Goal: Information Seeking & Learning: Learn about a topic

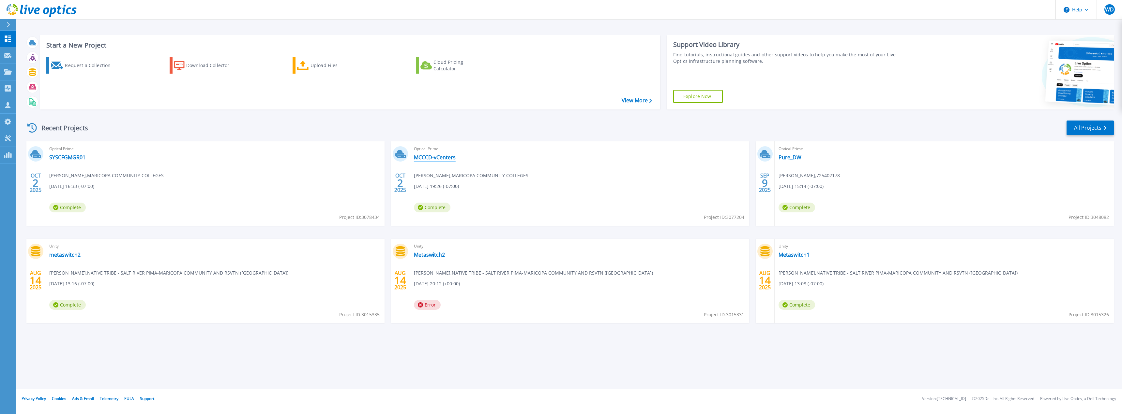
click at [444, 158] on link "MCCCD-vCenters" at bounding box center [435, 157] width 42 height 7
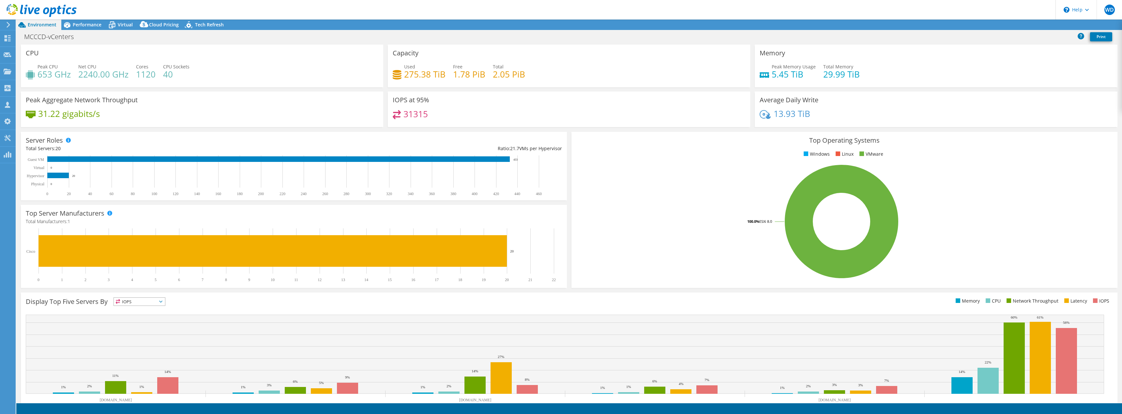
select select "USD"
click at [89, 28] on div "Performance" at bounding box center [83, 25] width 45 height 10
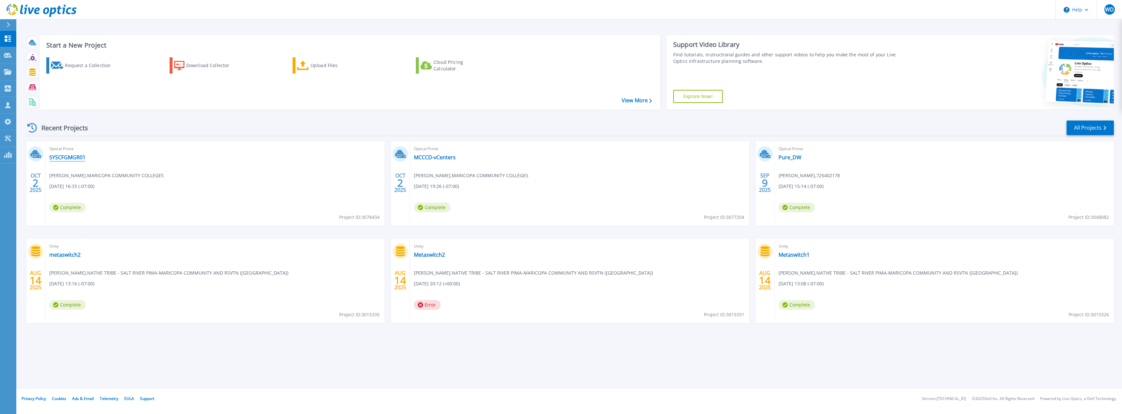
click at [60, 157] on link "SYSCFGMGR01" at bounding box center [67, 157] width 36 height 7
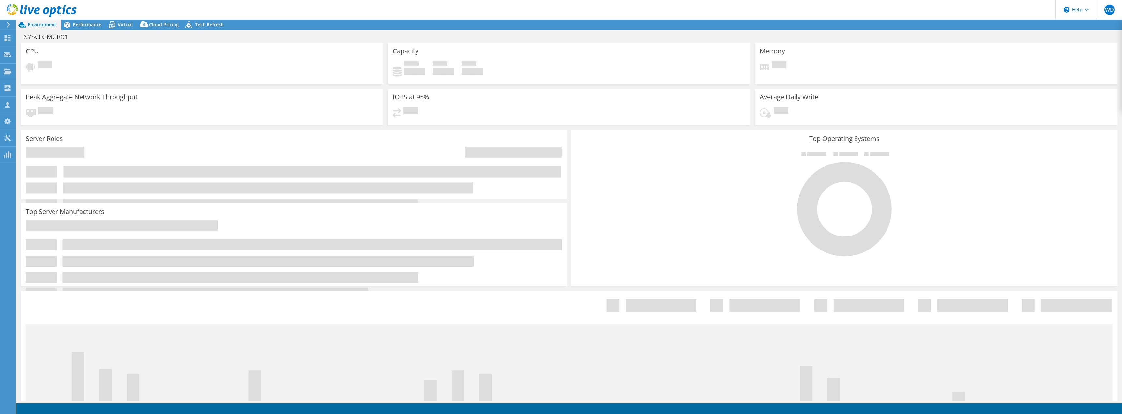
select select "USD"
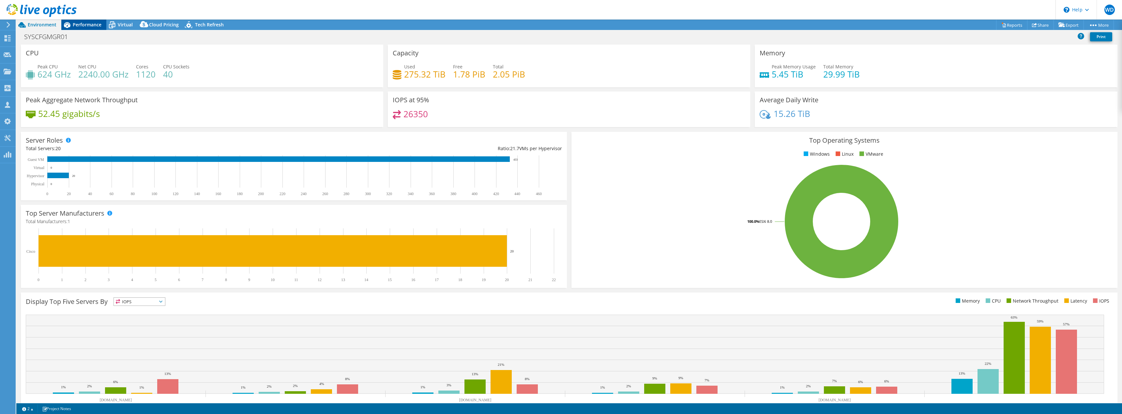
click at [97, 26] on span "Performance" at bounding box center [87, 25] width 29 height 6
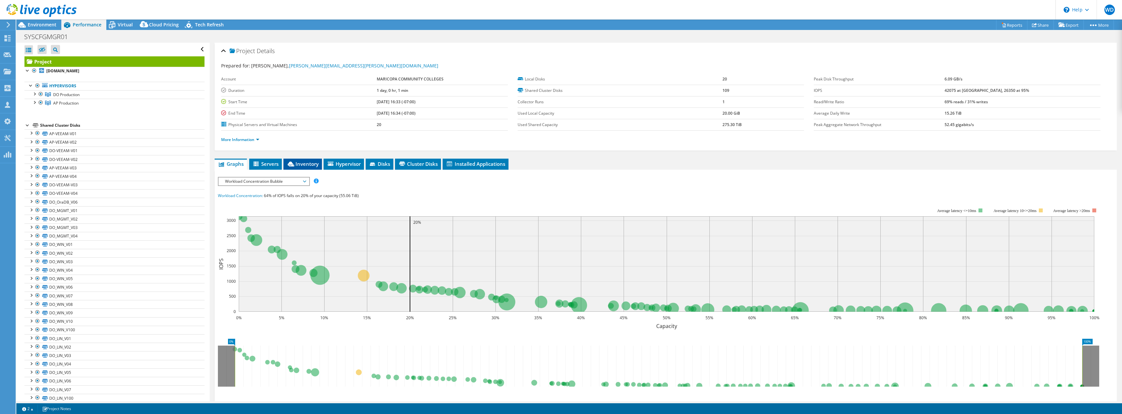
click at [293, 164] on icon at bounding box center [291, 164] width 7 height 5
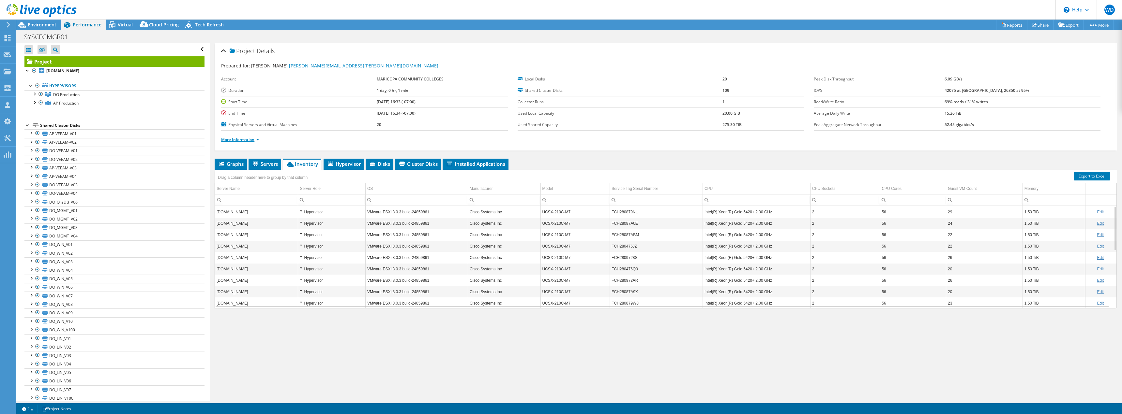
drag, startPoint x: 261, startPoint y: 139, endPoint x: 257, endPoint y: 140, distance: 4.0
click at [259, 139] on li "More Information" at bounding box center [242, 139] width 42 height 7
click at [255, 141] on link "More Information" at bounding box center [240, 140] width 38 height 6
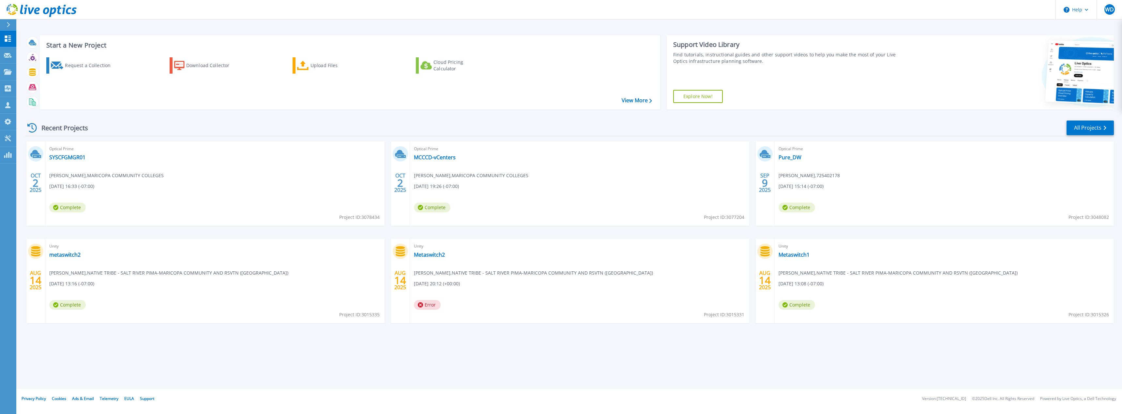
click at [444, 182] on div "Optical Prime MCCCD-vCenters Bruce Barry , MARICOPA COMMUNITY COLLEGES 10/01/20…" at bounding box center [579, 184] width 339 height 84
click at [440, 158] on link "MCCCD-vCenters" at bounding box center [435, 157] width 42 height 7
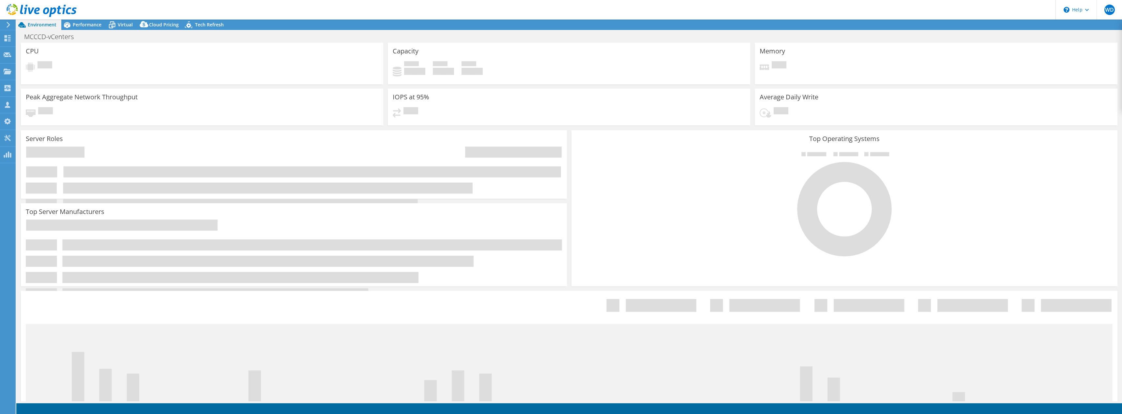
select select "USD"
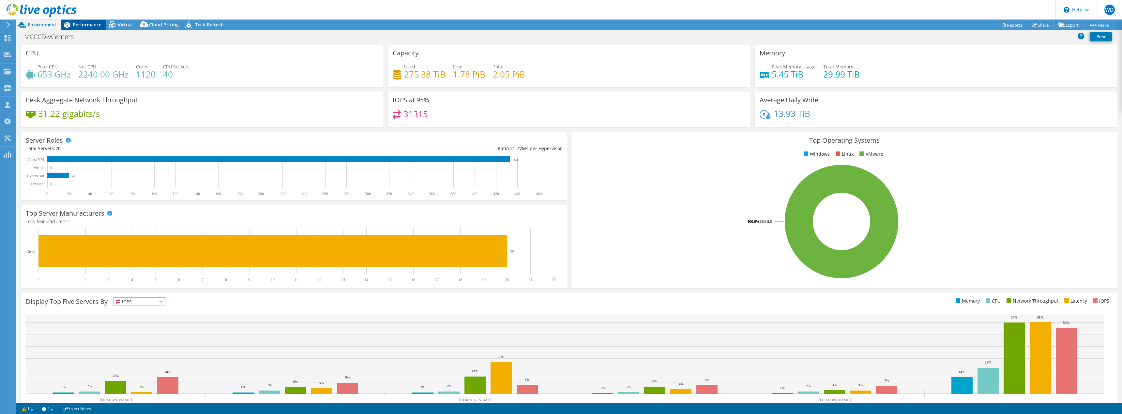
click at [88, 23] on span "Performance" at bounding box center [87, 25] width 29 height 6
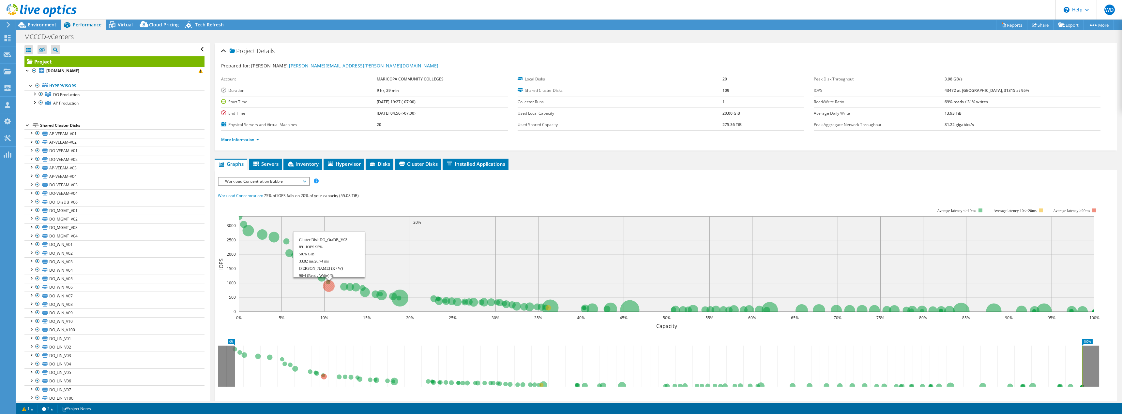
click at [329, 284] on circle at bounding box center [329, 286] width 12 height 12
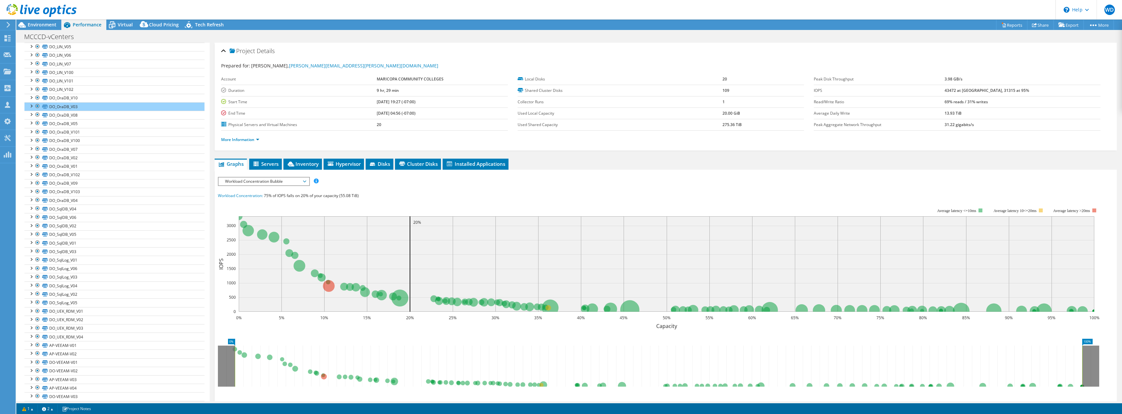
scroll to position [62, 0]
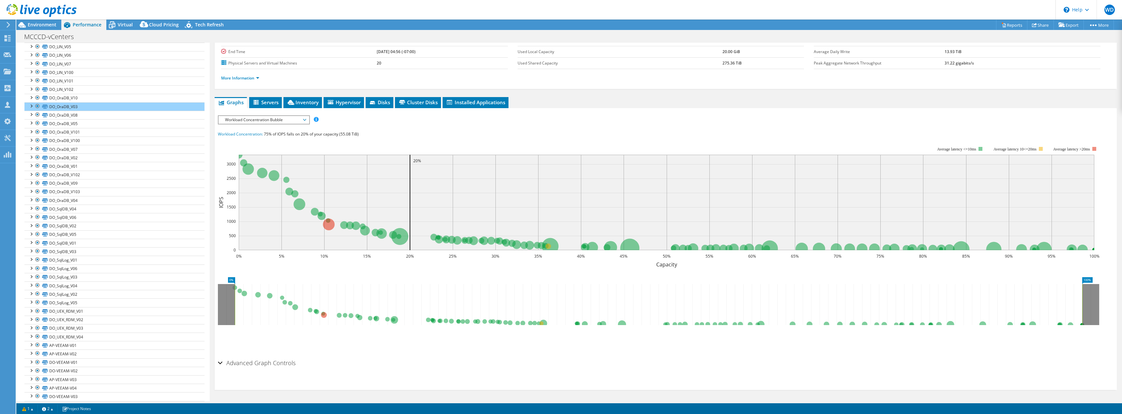
click at [325, 316] on icon at bounding box center [658, 304] width 847 height 41
click at [275, 101] on span "Servers" at bounding box center [265, 102] width 26 height 7
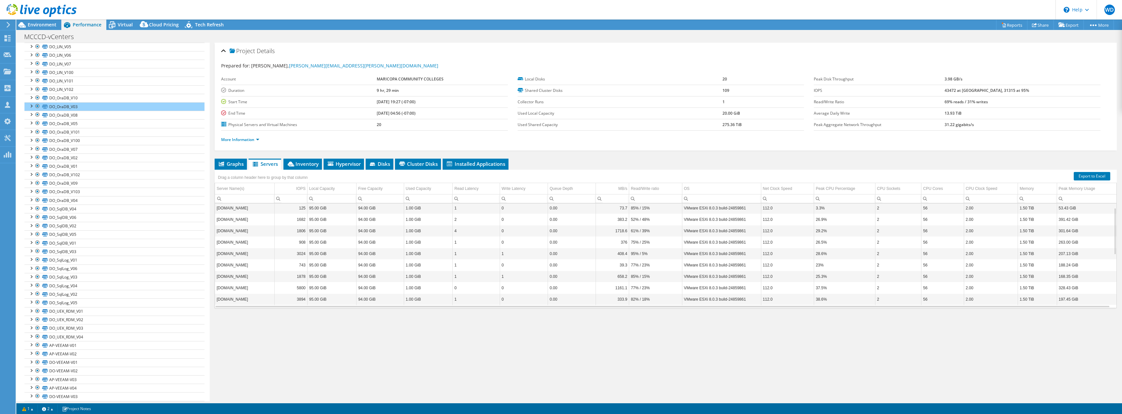
scroll to position [0, 0]
click at [924, 211] on td "56" at bounding box center [942, 209] width 42 height 11
click at [1082, 179] on link "Export to Excel" at bounding box center [1091, 176] width 37 height 8
click at [258, 141] on link "More Information" at bounding box center [240, 140] width 38 height 6
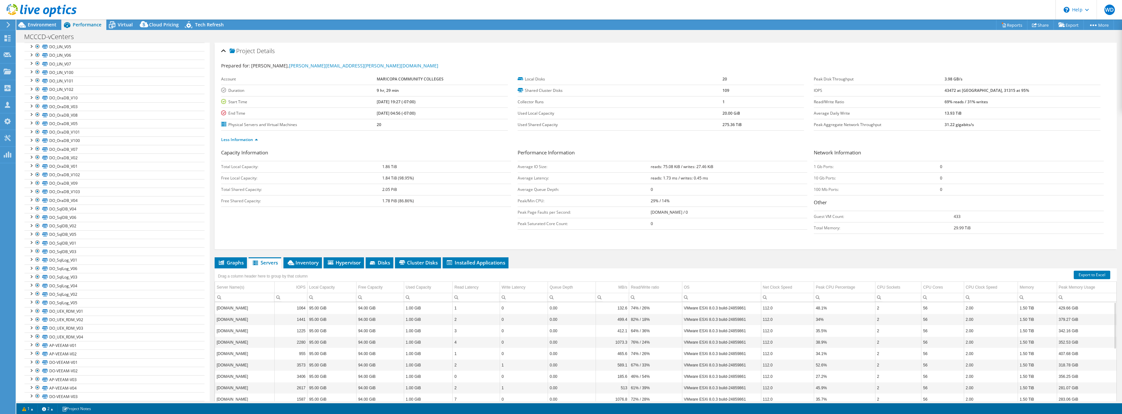
click at [1034, 6] on header "WD Partner Team Member warren deahl warren.deahl@microage.com MicroAge.com My P…" at bounding box center [561, 10] width 1122 height 20
click at [890, 45] on div "Project Details" at bounding box center [665, 51] width 889 height 14
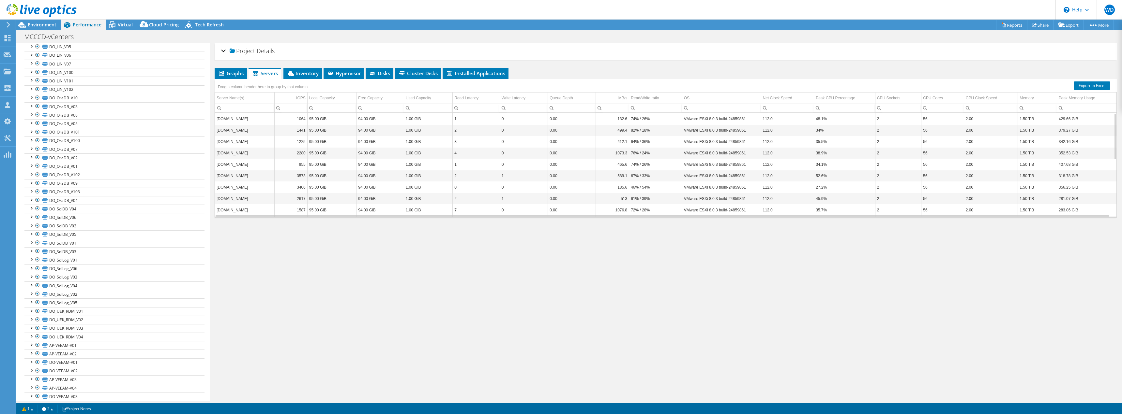
click at [224, 52] on div "Project Details" at bounding box center [665, 51] width 889 height 14
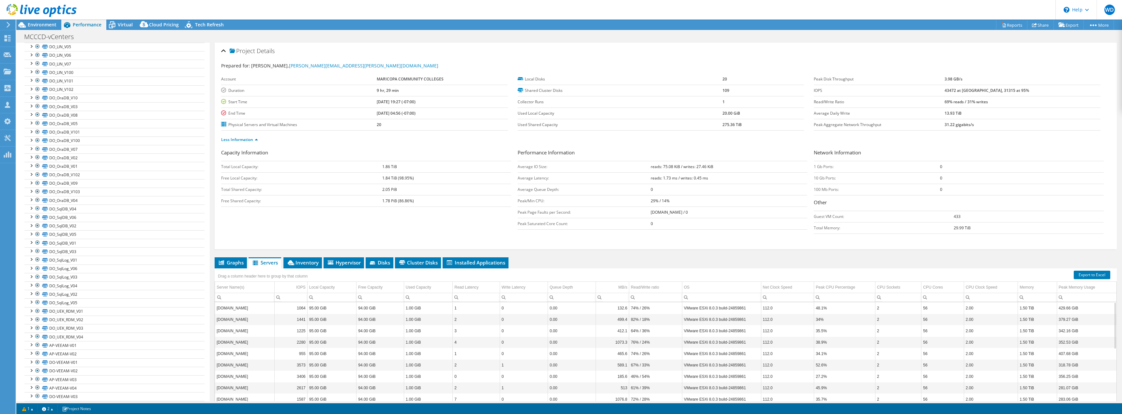
click at [941, 251] on div "Project Details Prepared for: Bruce Barry, bruce.barry@domail.maricopa.edu Acco…" at bounding box center [666, 237] width 912 height 389
click at [240, 265] on span "Graphs" at bounding box center [231, 263] width 26 height 7
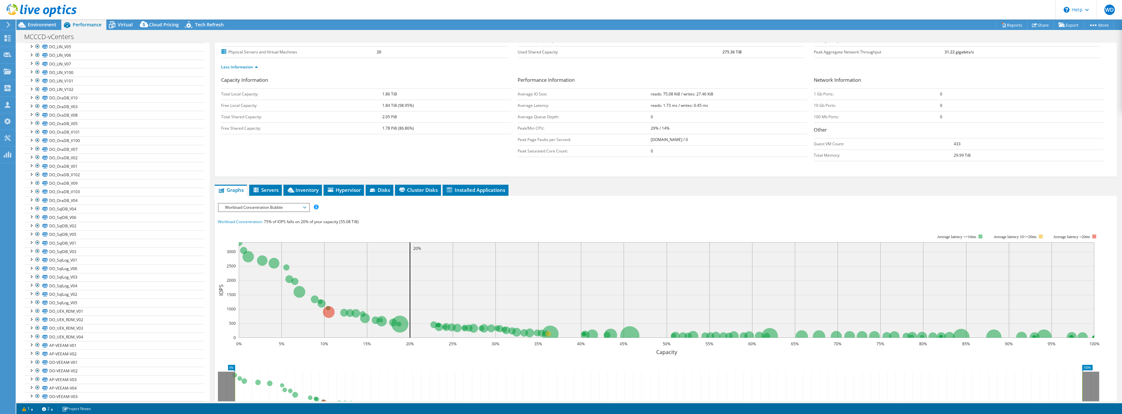
scroll to position [98, 0]
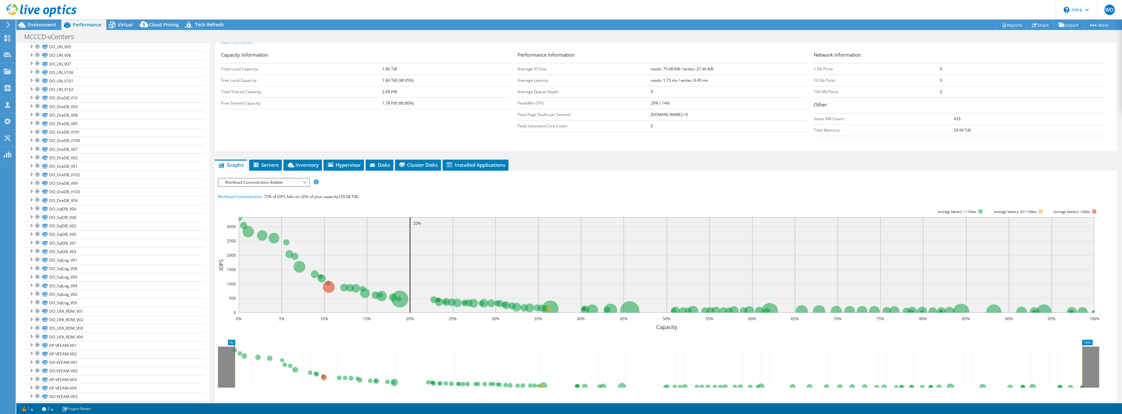
click at [307, 185] on span "Workload Concentration Bubble" at bounding box center [263, 183] width 90 height 8
click at [280, 212] on li "Latency" at bounding box center [263, 214] width 90 height 8
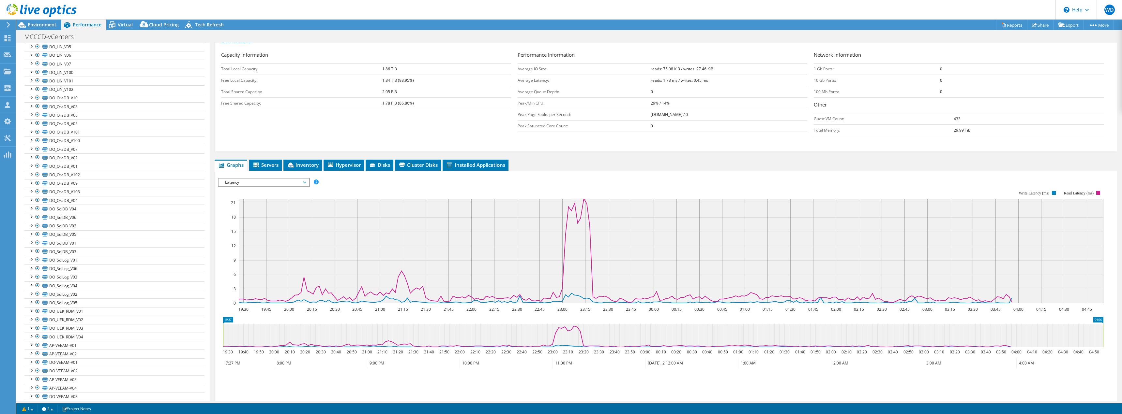
click at [276, 186] on span "Latency" at bounding box center [264, 183] width 84 height 8
click at [260, 223] on li "Queue Depth" at bounding box center [263, 222] width 90 height 8
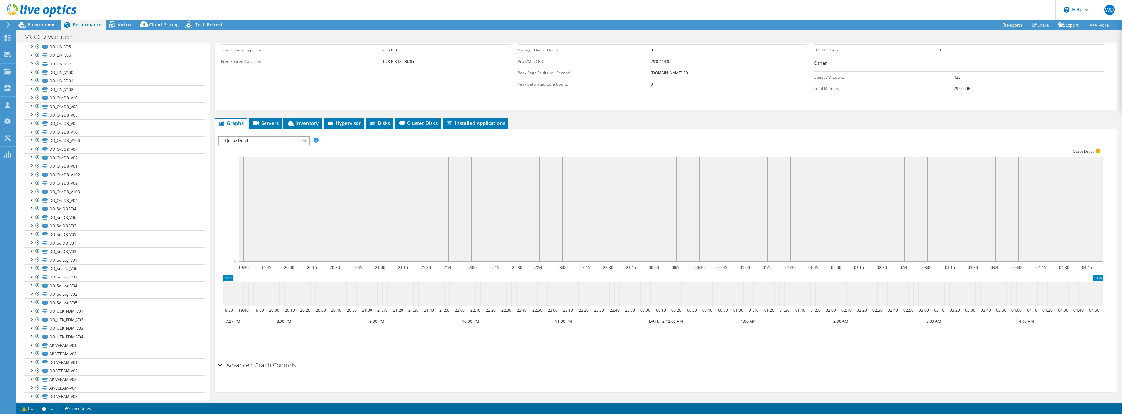
scroll to position [142, 0]
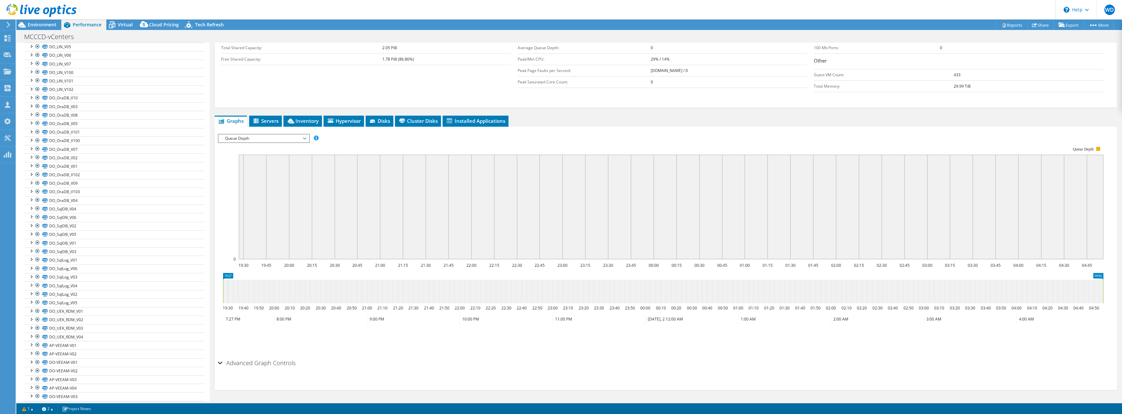
click at [304, 138] on span "Queue Depth" at bounding box center [264, 139] width 84 height 8
click at [290, 185] on li "CPU Percentage" at bounding box center [263, 186] width 90 height 8
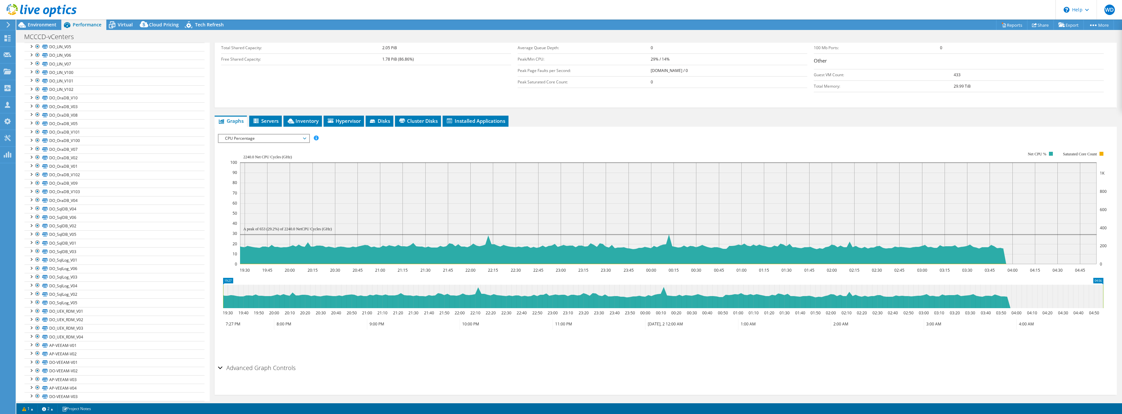
click at [298, 143] on div "CPU Percentage IOPS Disk Throughput IO Size Latency Queue Depth CPU Percentage …" at bounding box center [264, 138] width 92 height 9
click at [294, 197] on li "Memory" at bounding box center [263, 193] width 90 height 8
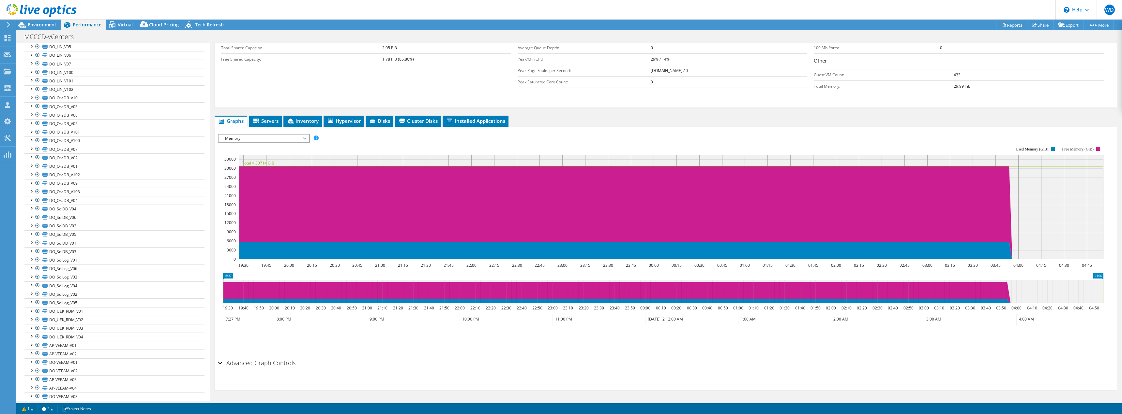
click at [313, 142] on rect at bounding box center [660, 203] width 885 height 130
click at [309, 139] on div "Memory IOPS Disk Throughput IO Size Latency Queue Depth CPU Percentage Memory P…" at bounding box center [264, 138] width 92 height 9
click at [283, 204] on li "Participation" at bounding box center [263, 201] width 90 height 8
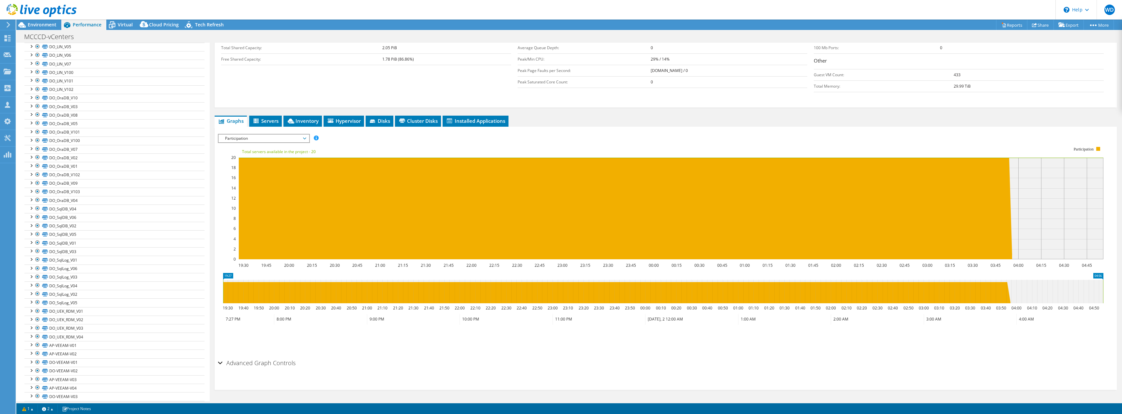
click at [306, 139] on span "Participation" at bounding box center [263, 139] width 90 height 8
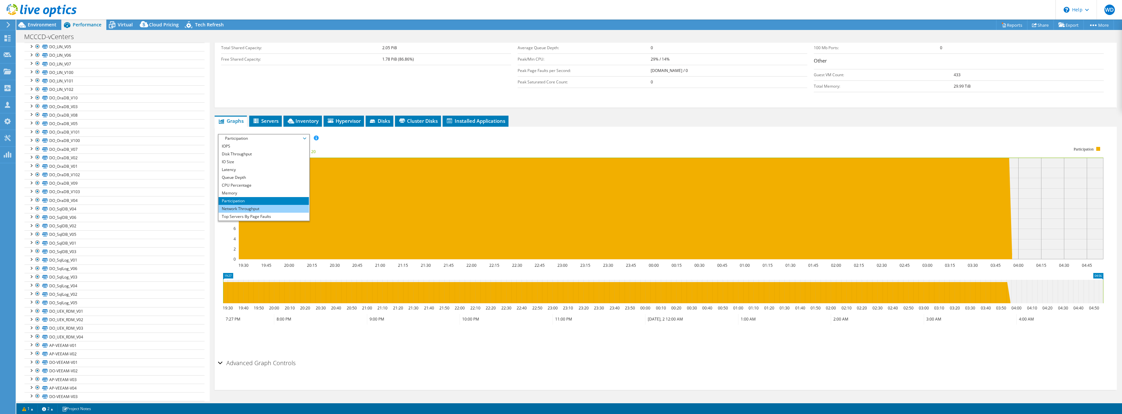
click at [291, 210] on li "Network Throughput" at bounding box center [263, 209] width 90 height 8
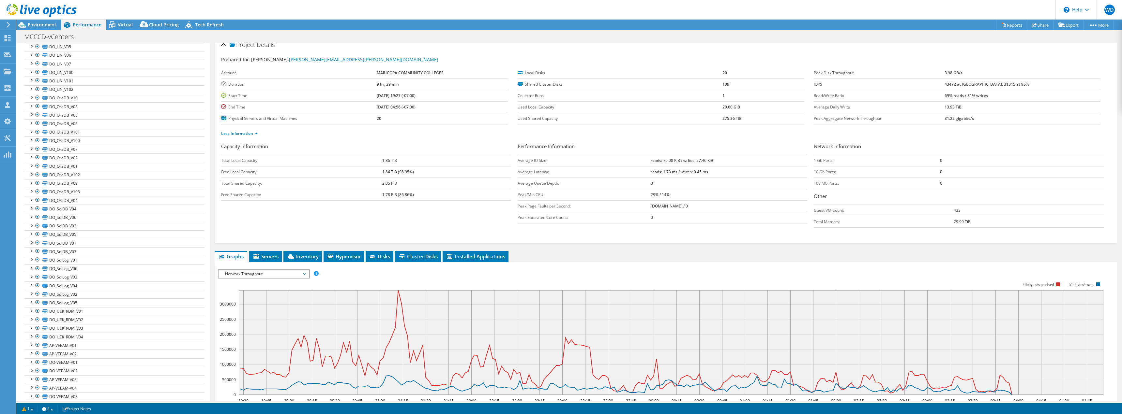
scroll to position [0, 0]
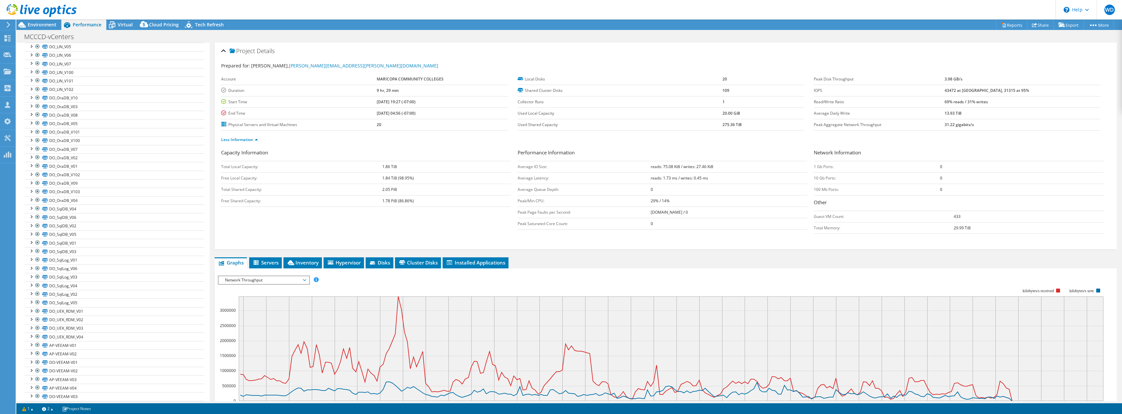
click at [300, 281] on span "Network Throughput" at bounding box center [264, 281] width 84 height 8
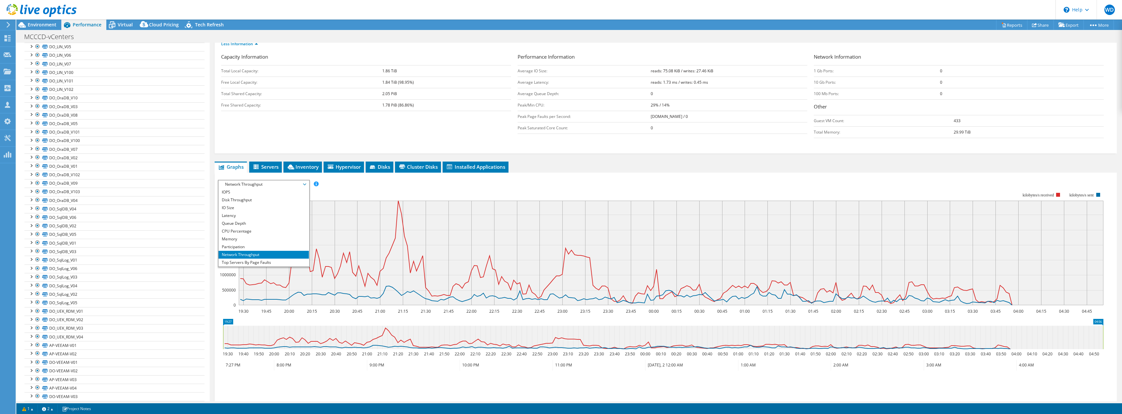
scroll to position [98, 0]
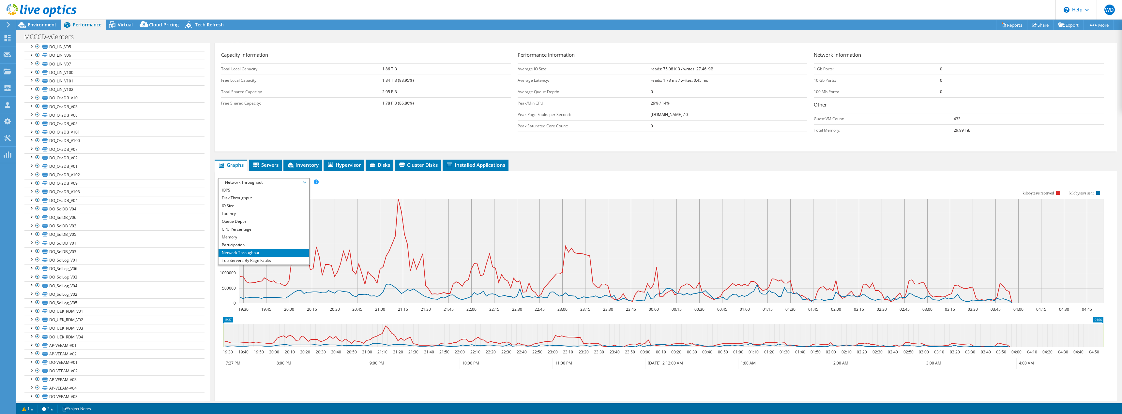
click at [401, 184] on rect at bounding box center [660, 247] width 885 height 130
click at [301, 184] on span "Network Throughput" at bounding box center [264, 183] width 84 height 8
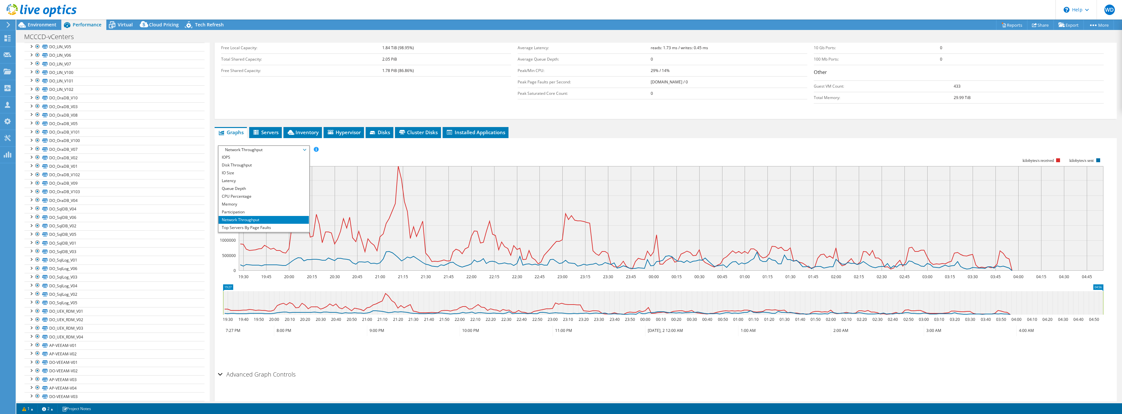
scroll to position [0, 0]
click at [272, 162] on li "Disk Throughput" at bounding box center [263, 166] width 90 height 8
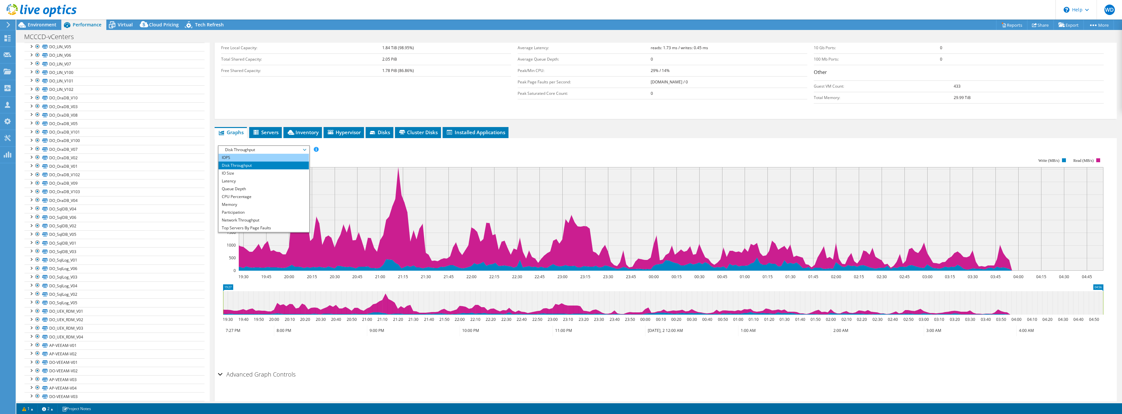
click at [273, 158] on li "IOPS" at bounding box center [263, 158] width 90 height 8
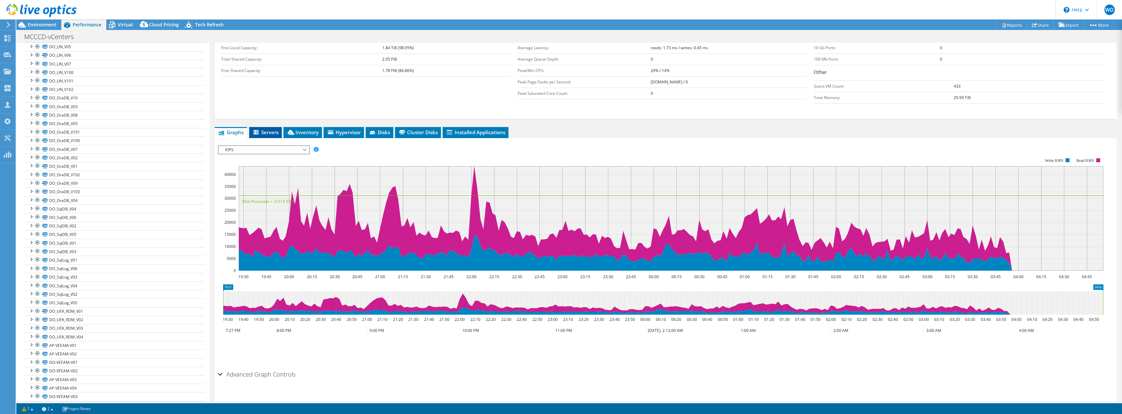
click at [277, 135] on span "Servers" at bounding box center [265, 132] width 26 height 7
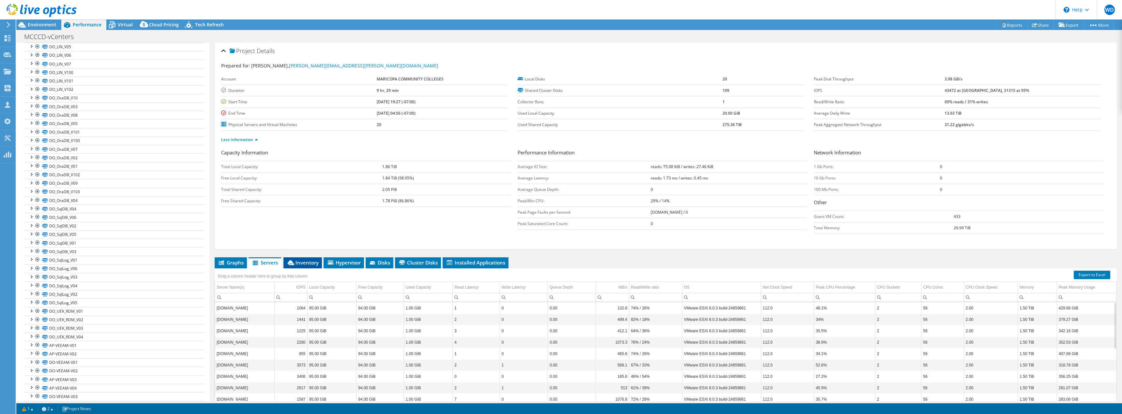
click at [306, 260] on span "Inventory" at bounding box center [303, 263] width 32 height 7
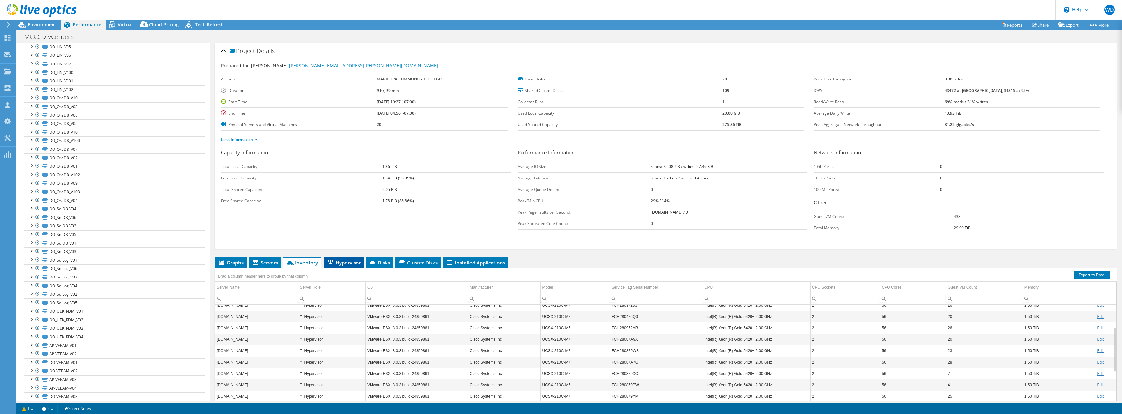
click at [355, 263] on span "Hypervisor" at bounding box center [344, 263] width 34 height 7
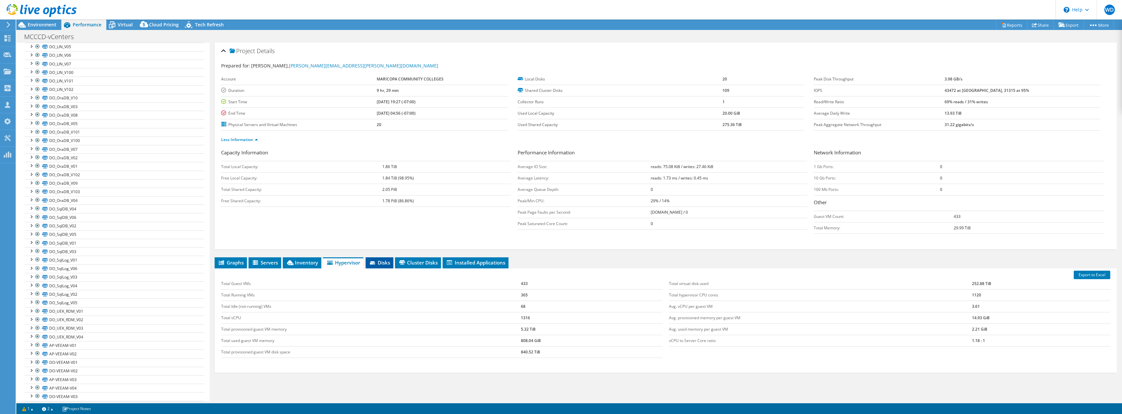
click at [389, 263] on span "Disks" at bounding box center [379, 263] width 21 height 7
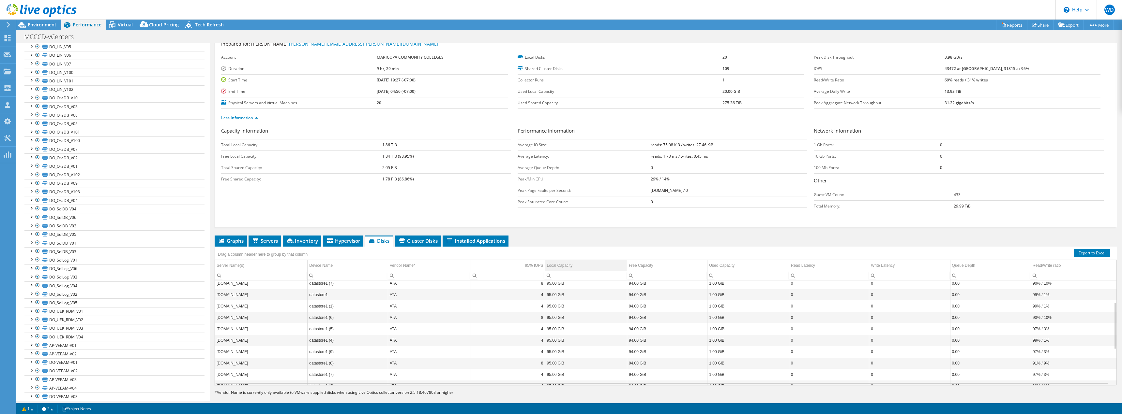
scroll to position [30, 0]
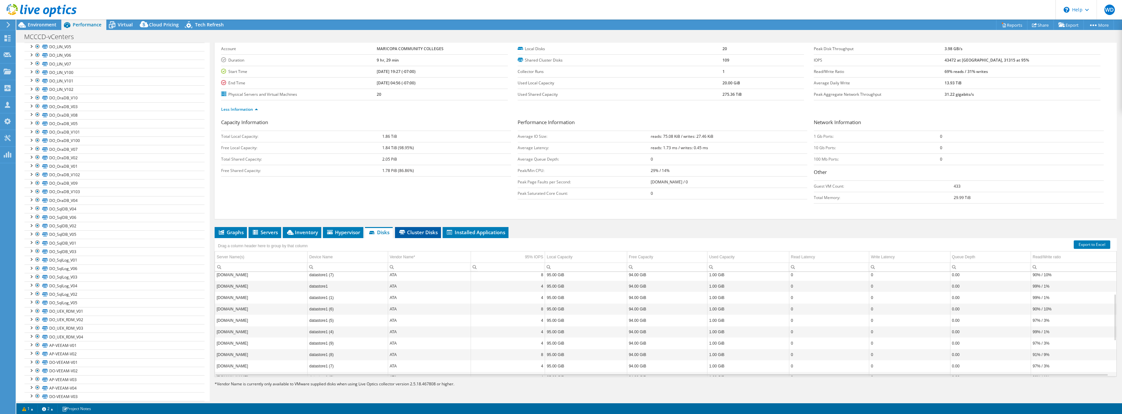
click at [417, 233] on span "Cluster Disks" at bounding box center [417, 232] width 39 height 7
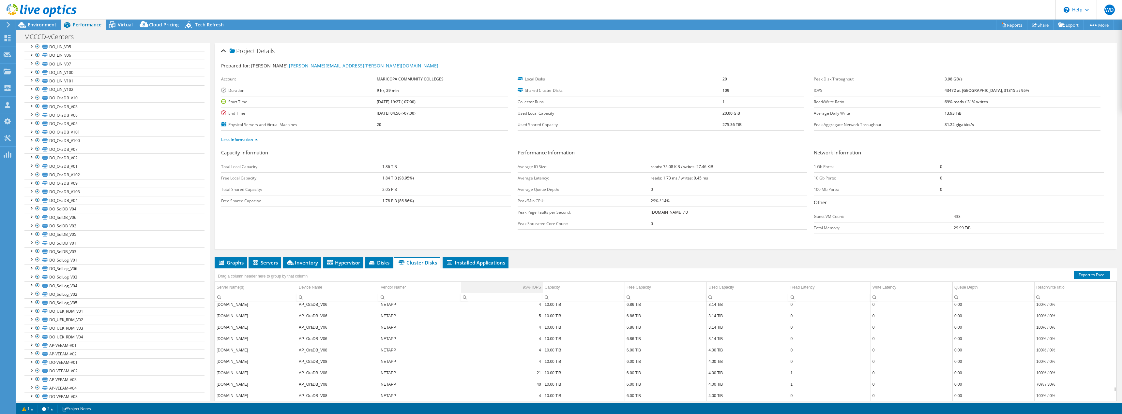
scroll to position [10418, 0]
click at [487, 266] on li "Installed Applications" at bounding box center [475, 263] width 66 height 11
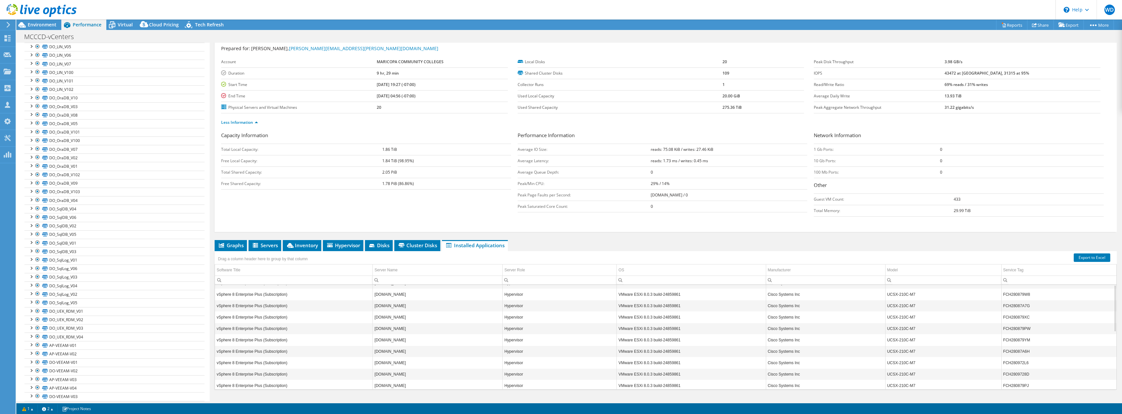
scroll to position [0, 0]
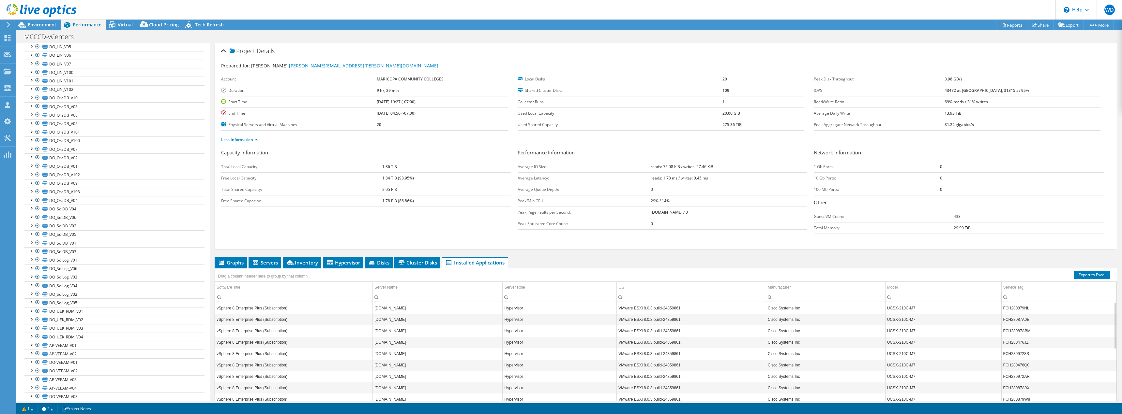
click at [1012, 272] on div "Drag a column header here to group by that column" at bounding box center [666, 273] width 902 height 8
click at [235, 261] on span "Graphs" at bounding box center [231, 263] width 26 height 7
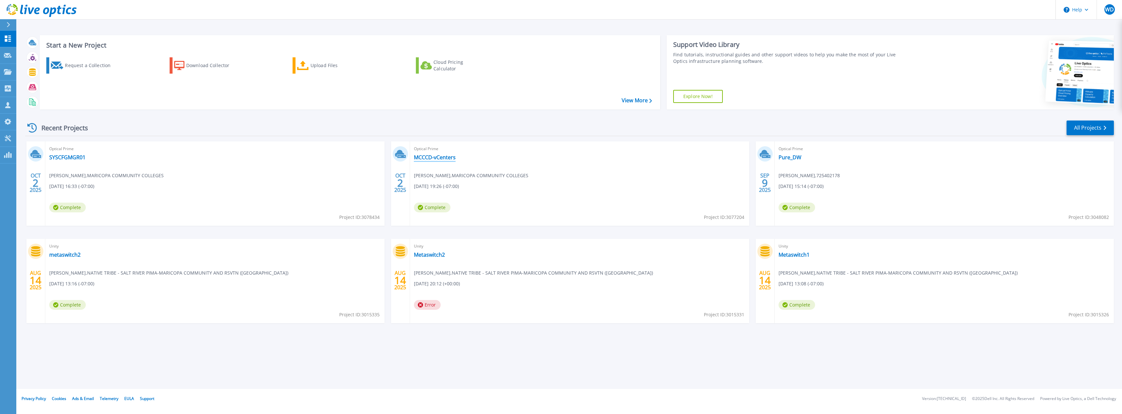
click at [439, 159] on link "MCCCD-vCenters" at bounding box center [435, 157] width 42 height 7
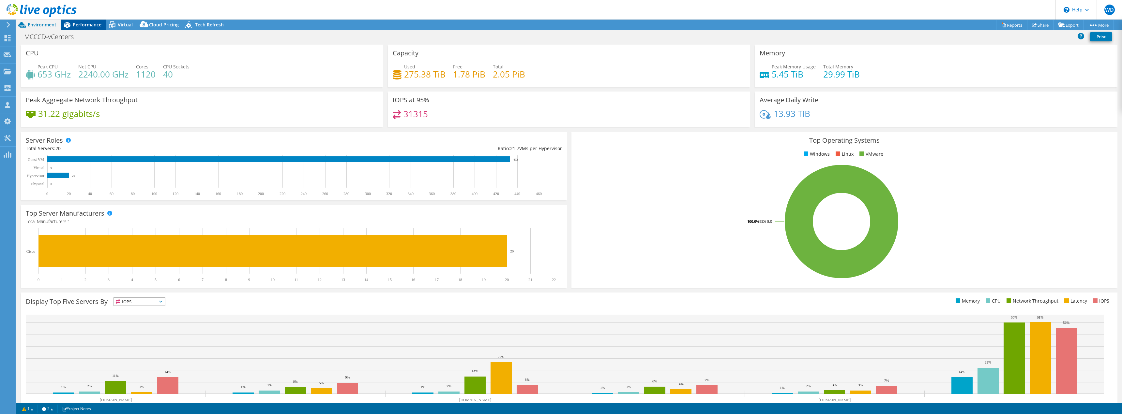
click at [84, 24] on span "Performance" at bounding box center [87, 25] width 29 height 6
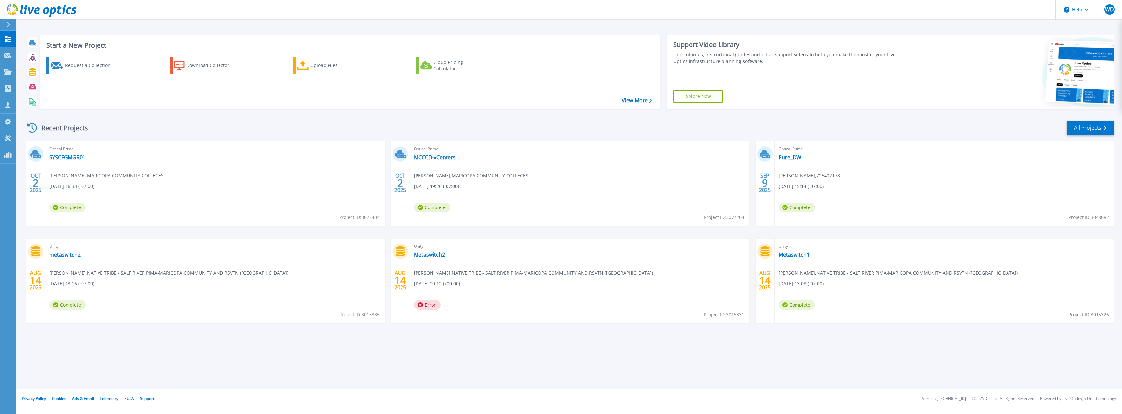
click at [58, 151] on span "Optical Prime" at bounding box center [214, 148] width 331 height 7
click at [57, 157] on link "SYSCFGMGR01" at bounding box center [67, 157] width 36 height 7
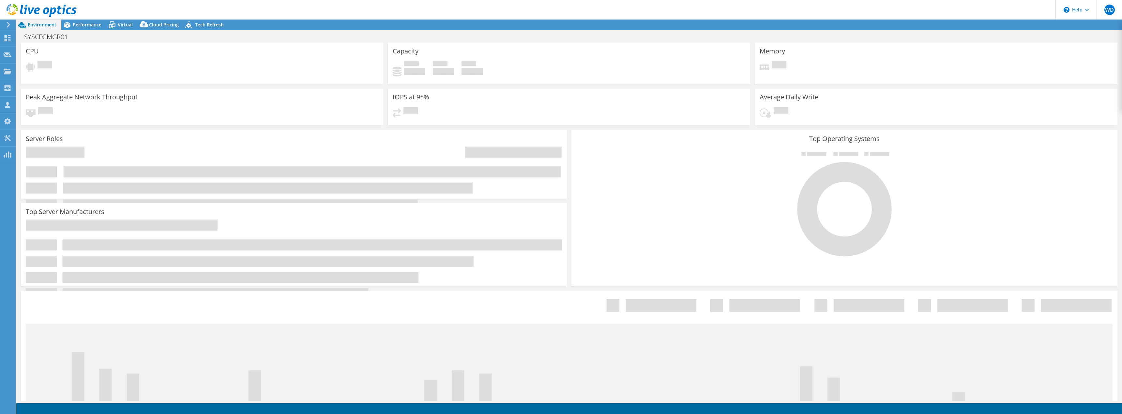
select select "USD"
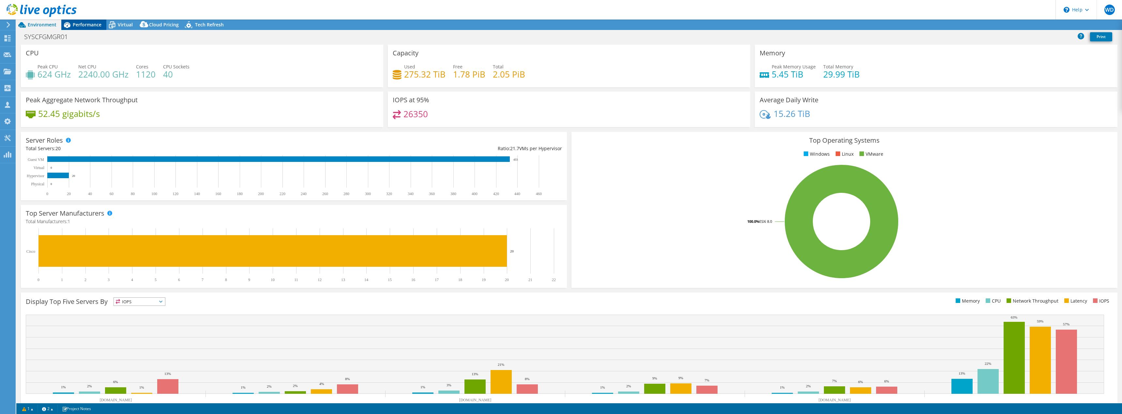
click at [94, 25] on span "Performance" at bounding box center [87, 25] width 29 height 6
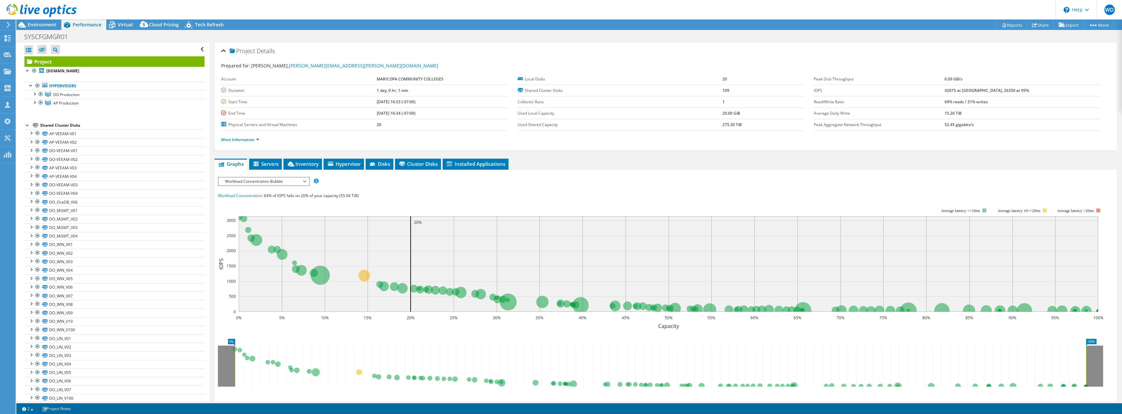
click at [254, 136] on li "More Information" at bounding box center [242, 139] width 42 height 7
click at [253, 138] on link "More Information" at bounding box center [240, 140] width 38 height 6
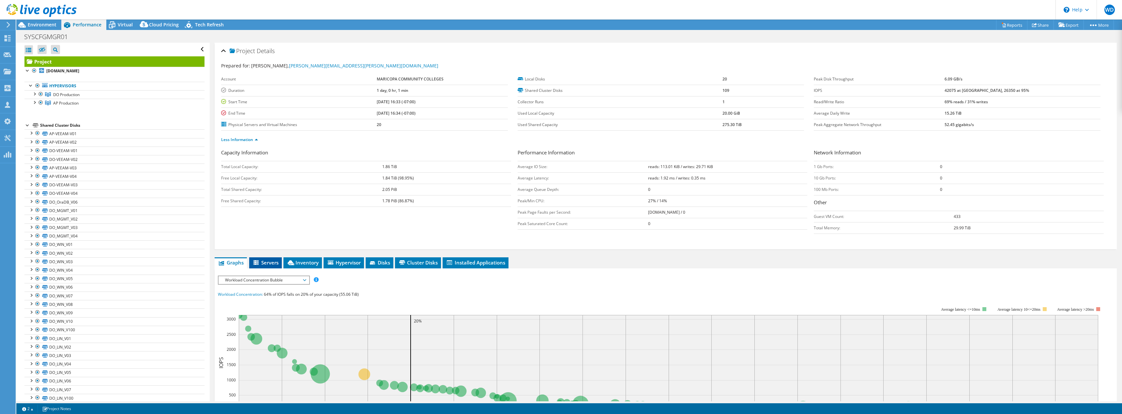
click at [266, 263] on span "Servers" at bounding box center [265, 263] width 26 height 7
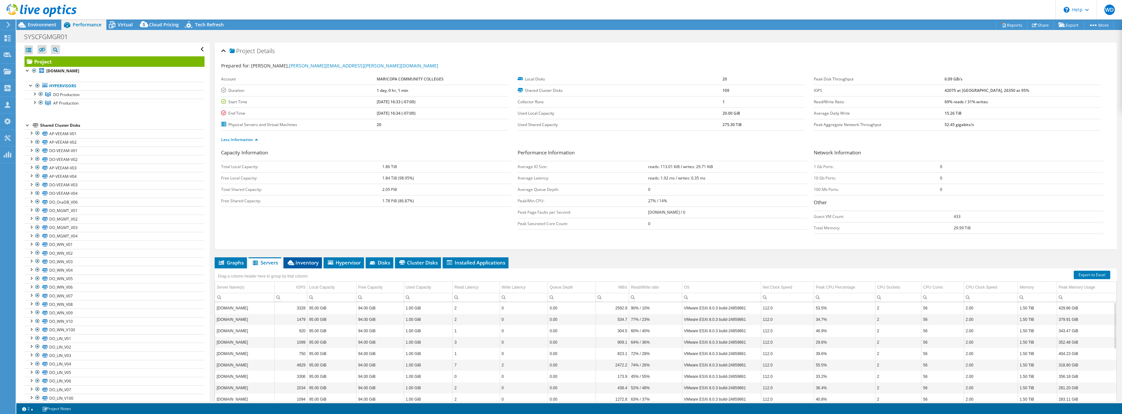
click at [293, 260] on span "Inventory" at bounding box center [303, 263] width 32 height 7
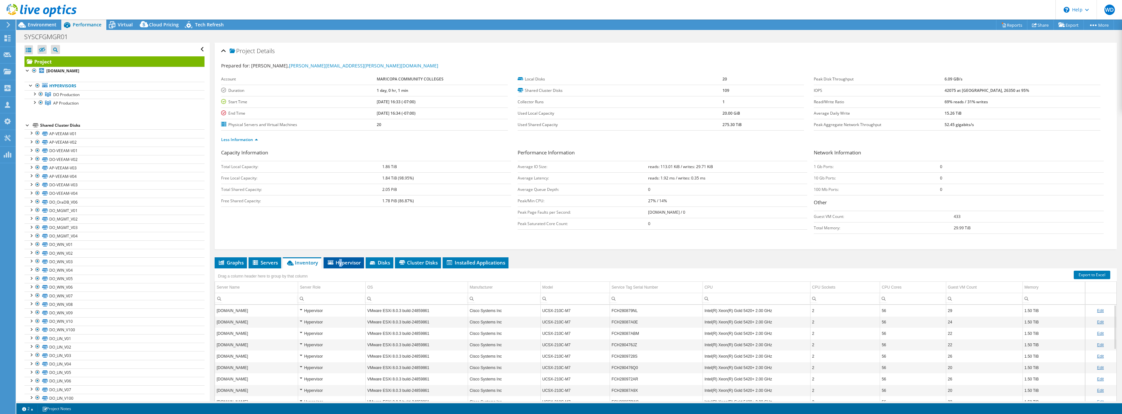
click at [340, 264] on span "Hypervisor" at bounding box center [344, 263] width 34 height 7
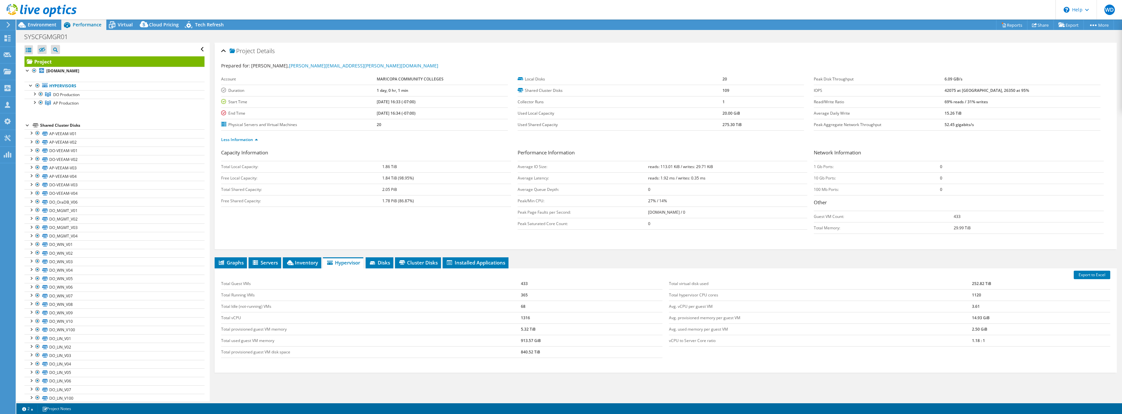
click at [741, 235] on div "Capacity Information Total Local Capacity: 1.86 TiB Free Local Capacity: 1.84 T…" at bounding box center [665, 193] width 889 height 88
click at [763, 258] on ul "Graphs Servers Inventory Hypervisor Disks Cluster Disks Installed Applications" at bounding box center [666, 263] width 902 height 11
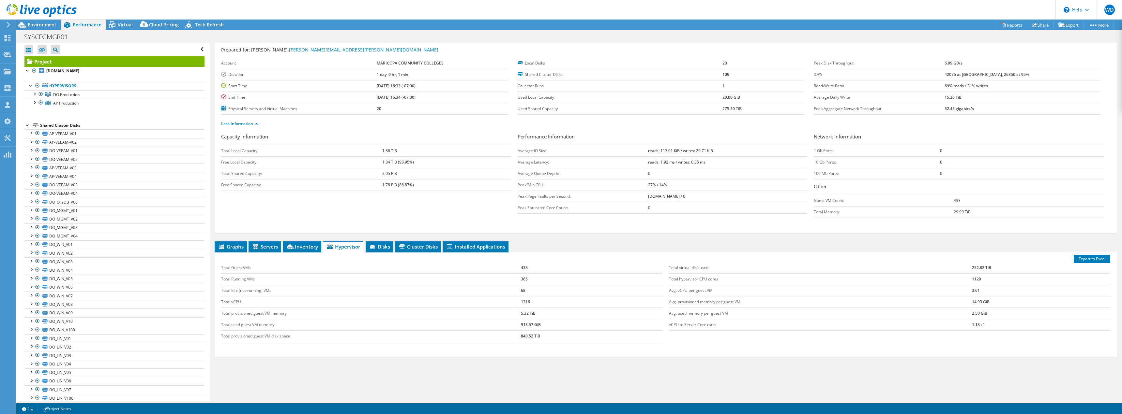
scroll to position [30, 0]
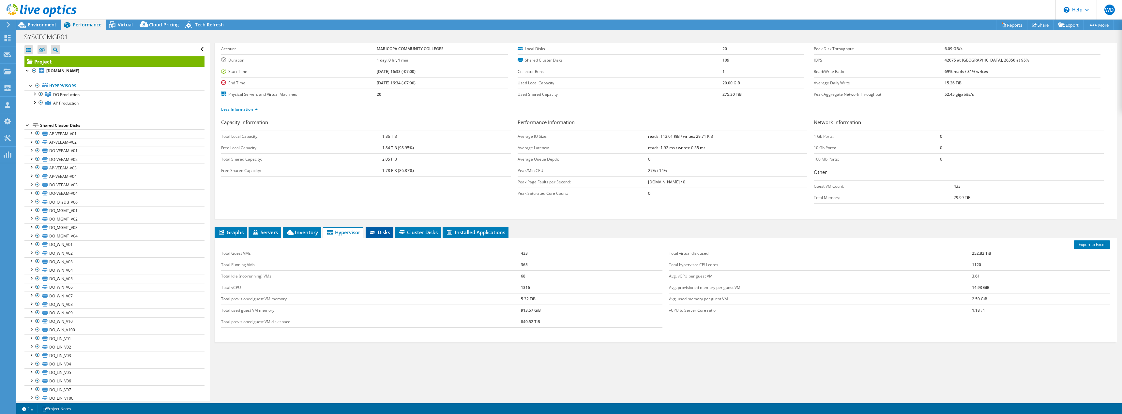
click at [385, 238] on li "Disks" at bounding box center [380, 232] width 28 height 11
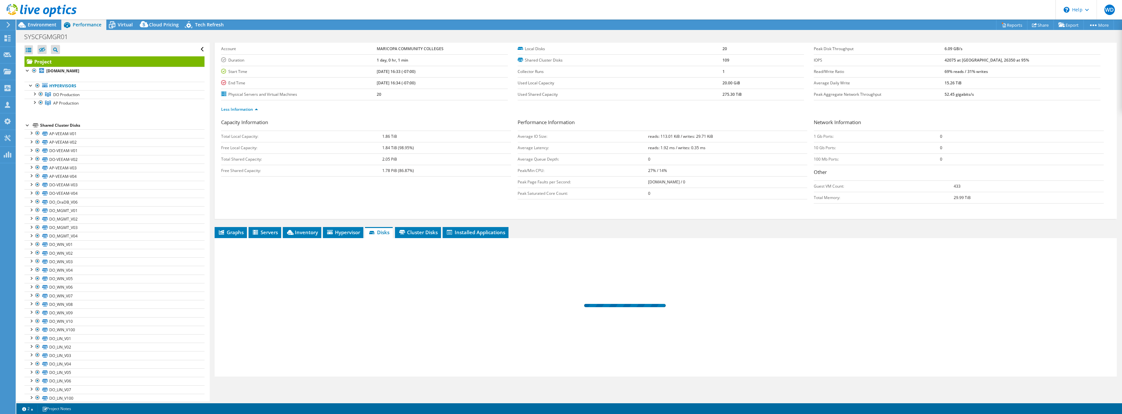
scroll to position [0, 0]
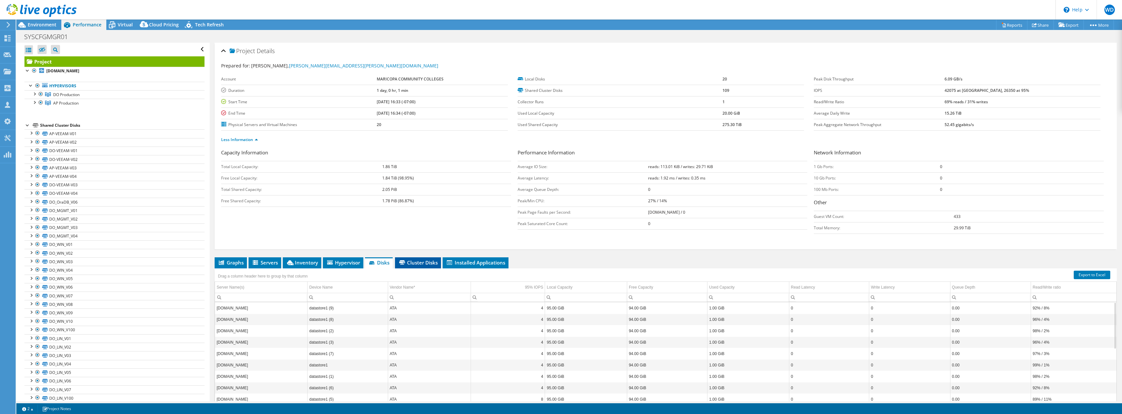
click at [418, 265] on span "Cluster Disks" at bounding box center [417, 263] width 39 height 7
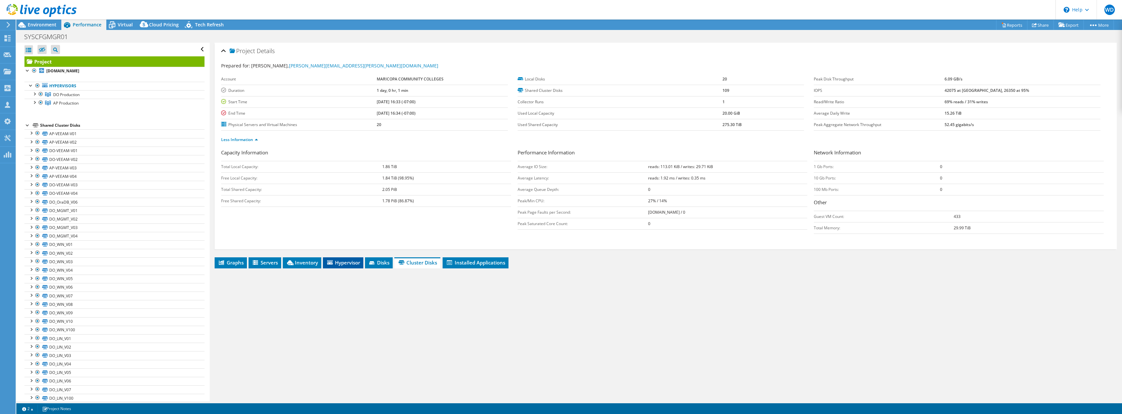
click at [346, 263] on span "Hypervisor" at bounding box center [343, 263] width 34 height 7
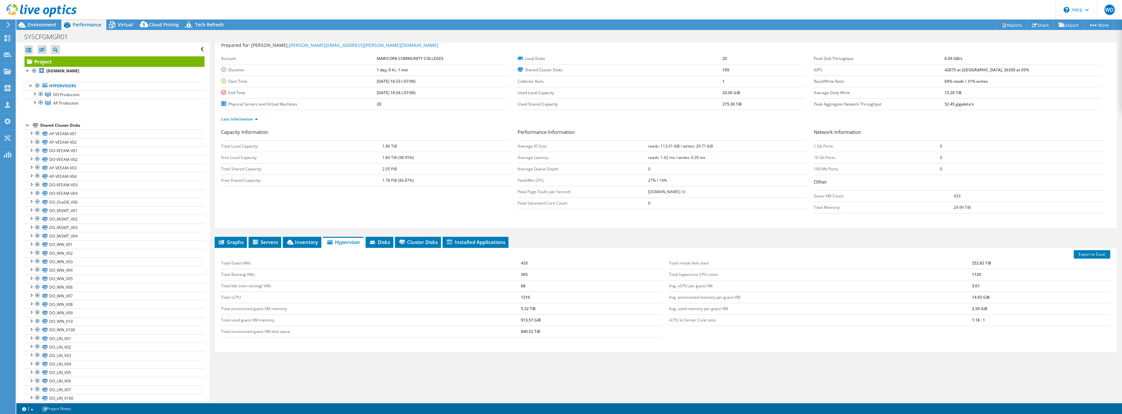
scroll to position [30, 0]
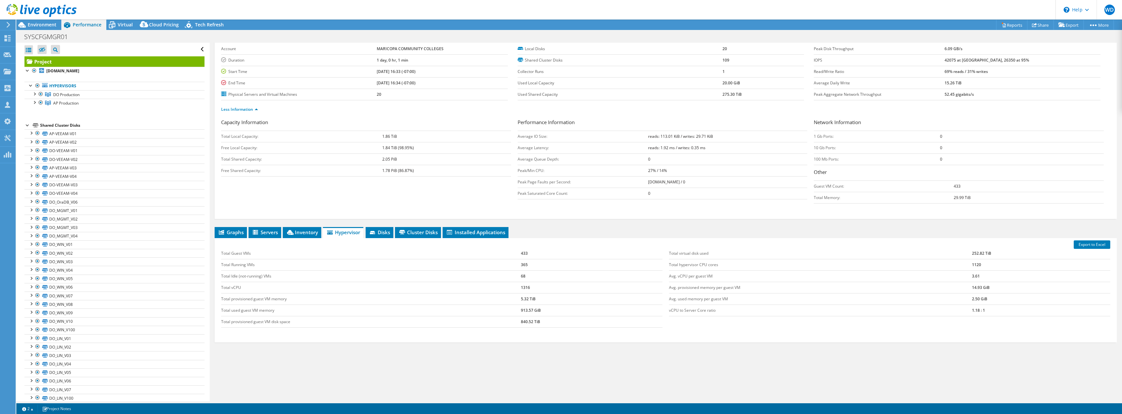
click at [449, 352] on div "Graphs Servers Inventory Hypervisor Disks Cluster Disks Installed Applications …" at bounding box center [666, 308] width 902 height 163
click at [237, 235] on span "Graphs" at bounding box center [231, 232] width 26 height 7
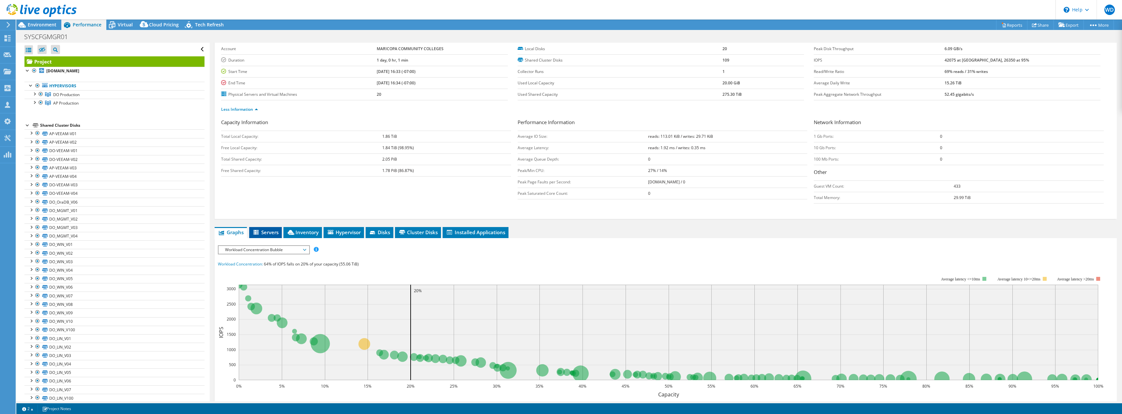
click at [267, 233] on span "Servers" at bounding box center [265, 232] width 26 height 7
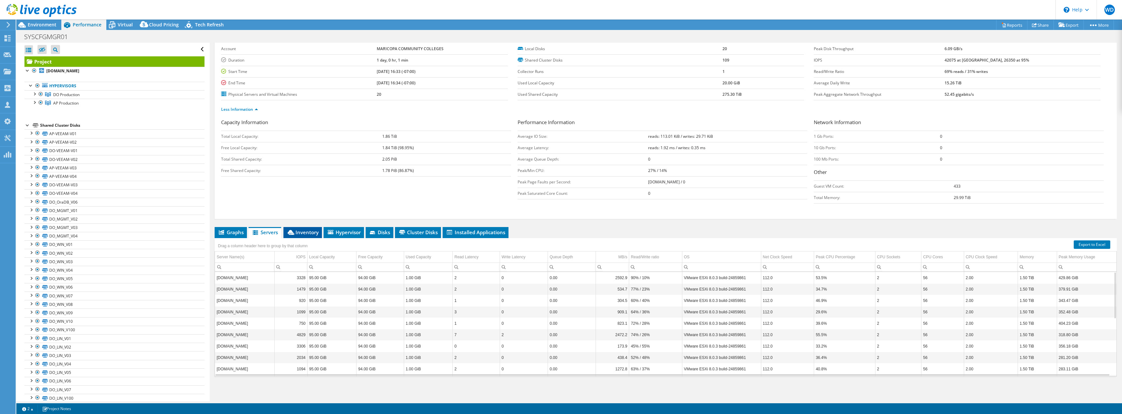
click at [294, 235] on icon at bounding box center [291, 232] width 7 height 5
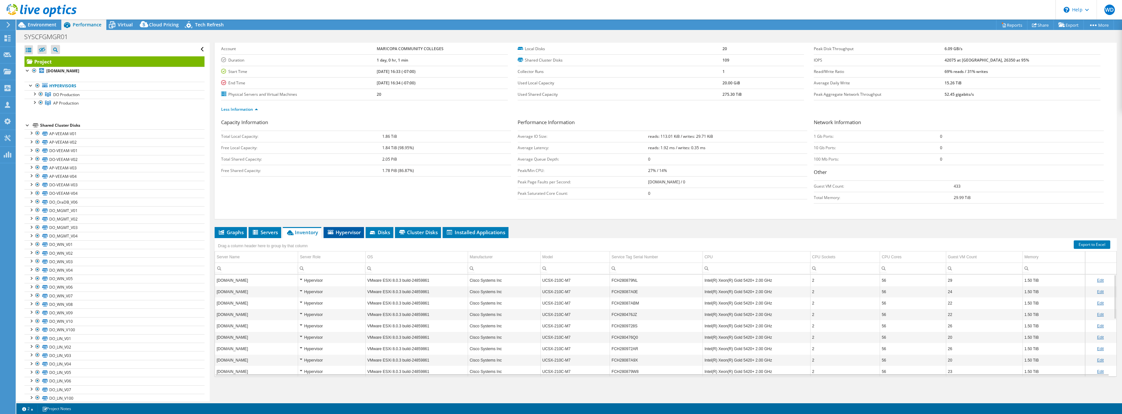
click at [343, 233] on span "Hypervisor" at bounding box center [344, 232] width 34 height 7
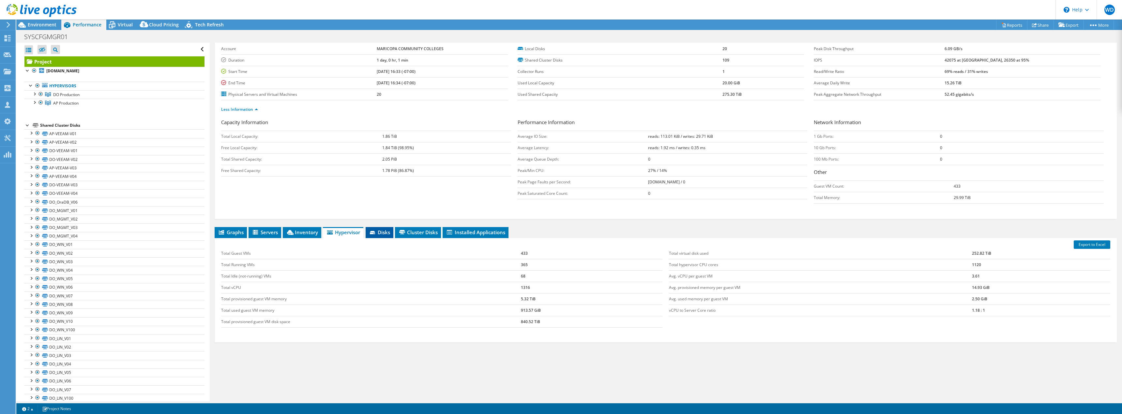
click at [383, 230] on span "Disks" at bounding box center [379, 232] width 21 height 7
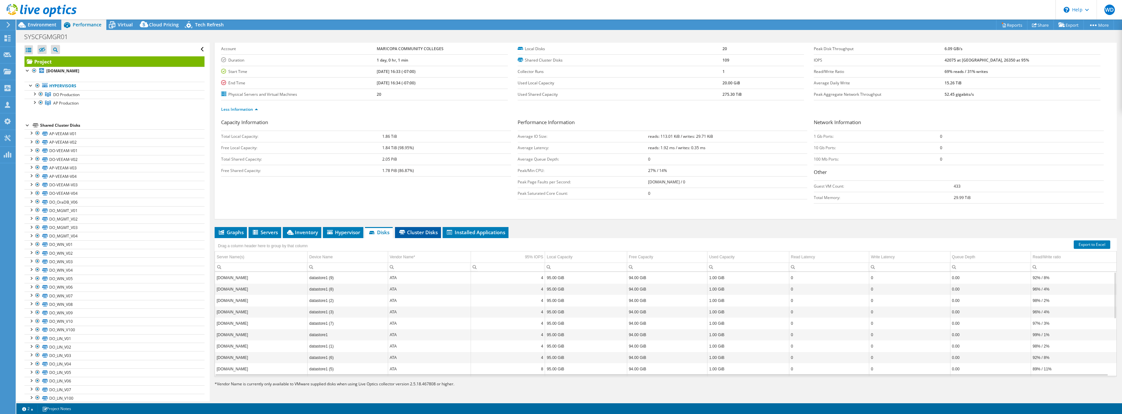
click at [423, 232] on span "Cluster Disks" at bounding box center [417, 232] width 39 height 7
click at [461, 234] on span "Installed Applications" at bounding box center [475, 232] width 59 height 7
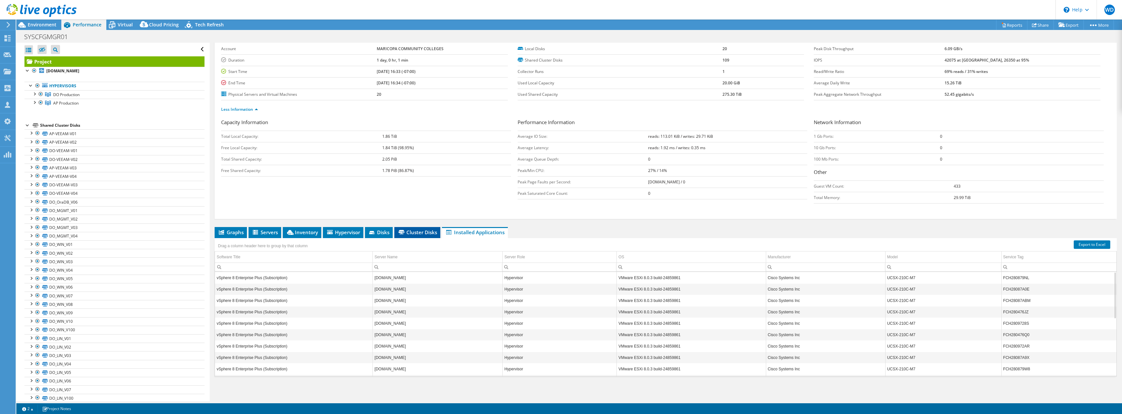
click at [425, 233] on span "Cluster Disks" at bounding box center [416, 232] width 39 height 7
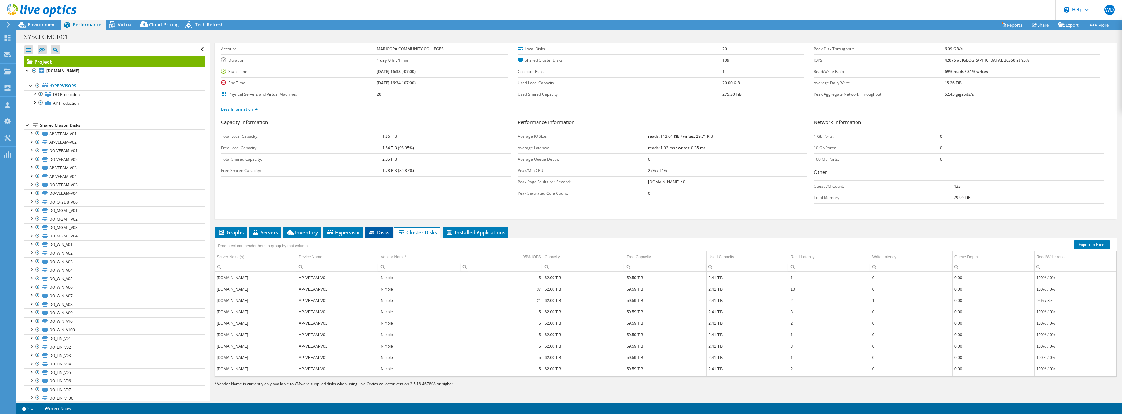
click at [367, 233] on li "Disks" at bounding box center [379, 232] width 28 height 11
click at [345, 234] on span "Hypervisor" at bounding box center [343, 232] width 34 height 7
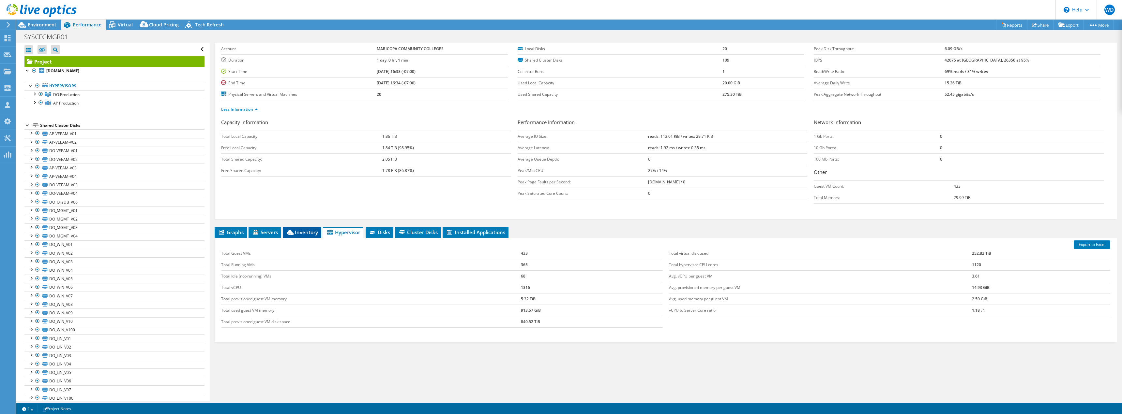
drag, startPoint x: 306, startPoint y: 234, endPoint x: 287, endPoint y: 235, distance: 19.0
click at [306, 234] on span "Inventory" at bounding box center [302, 232] width 32 height 7
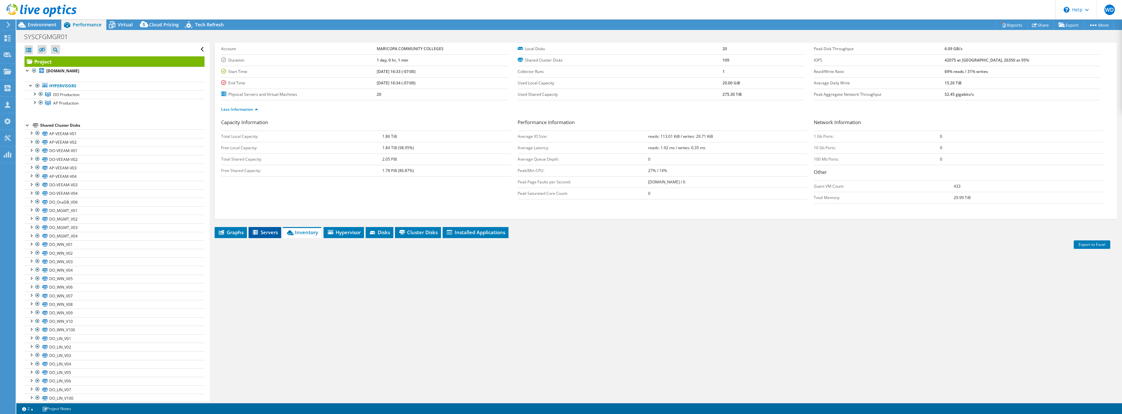
click at [268, 232] on span "Servers" at bounding box center [265, 232] width 26 height 7
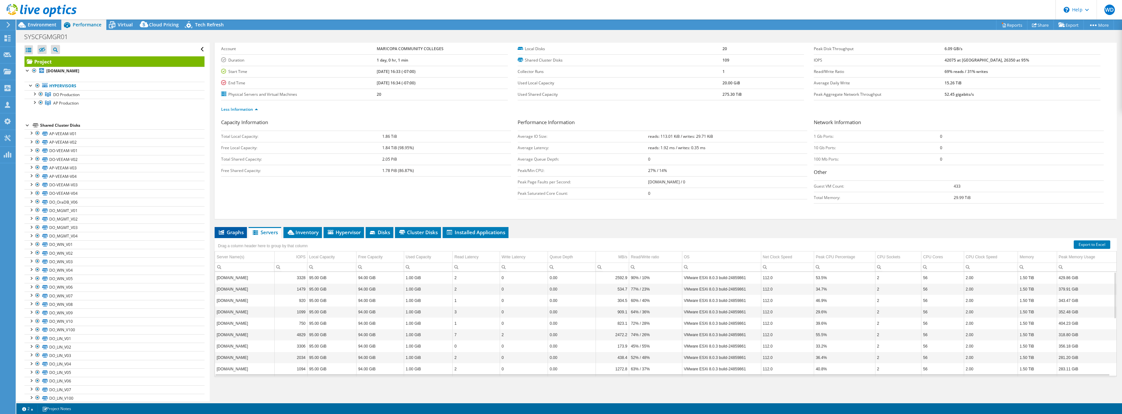
click at [235, 234] on span "Graphs" at bounding box center [231, 232] width 26 height 7
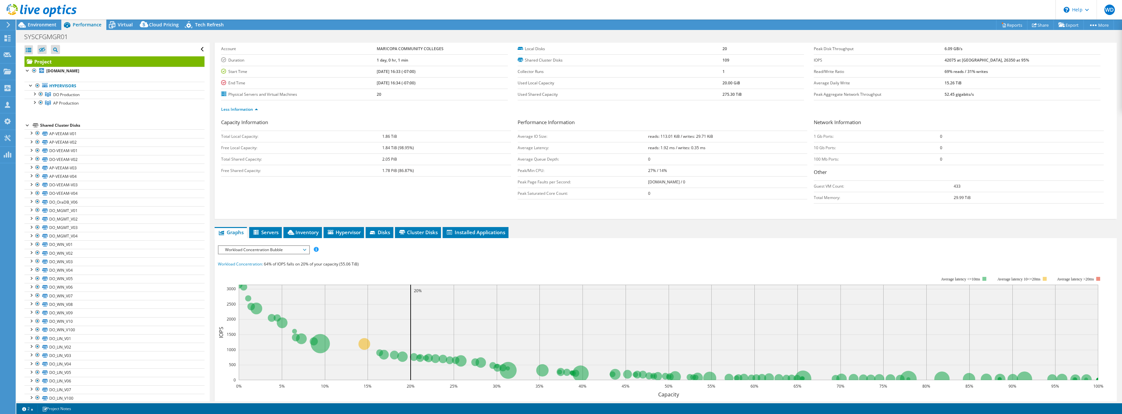
click at [710, 256] on div "IOPS Disk Throughput IO Size Latency Queue Depth CPU Percentage Memory Page Fau…" at bounding box center [665, 366] width 895 height 241
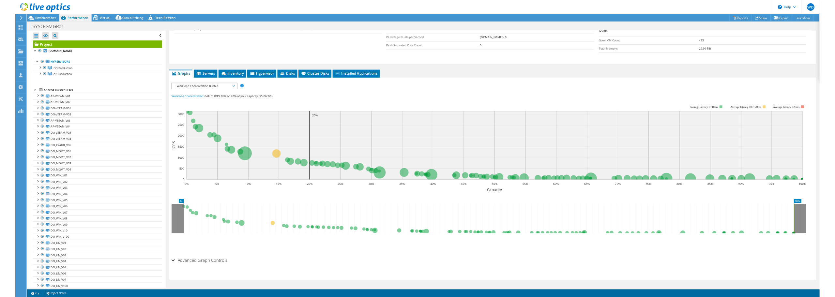
scroll to position [0, 0]
